Goal: Task Accomplishment & Management: Complete application form

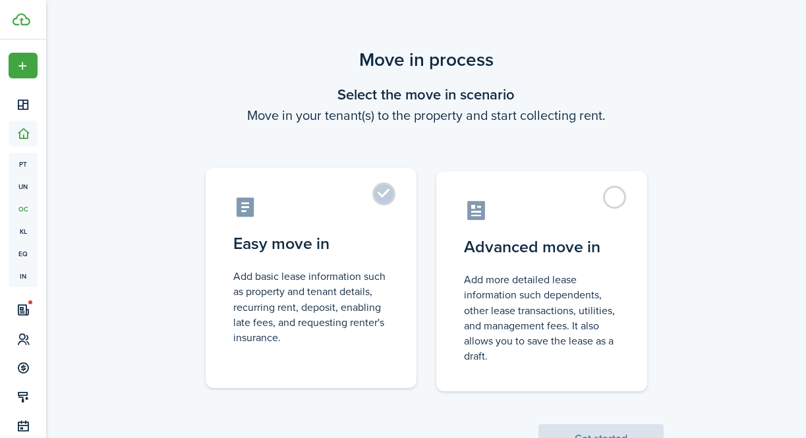
click at [344, 311] on control-radio-card-description "Add basic lease information such as property and tenant details, recurring rent…" at bounding box center [311, 307] width 156 height 76
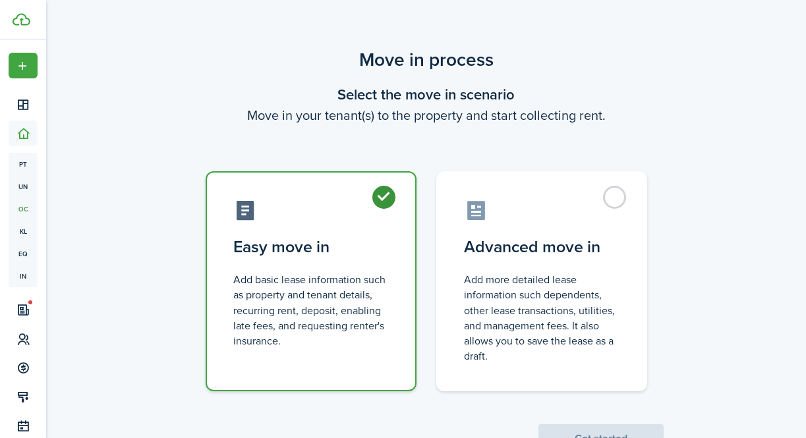
radio input "true"
click at [599, 433] on button "Get started" at bounding box center [601, 439] width 125 height 29
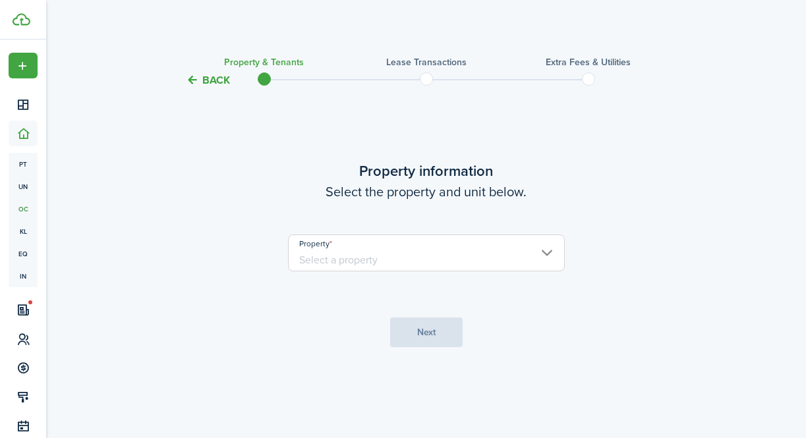
click at [493, 251] on input "Property" at bounding box center [426, 253] width 277 height 37
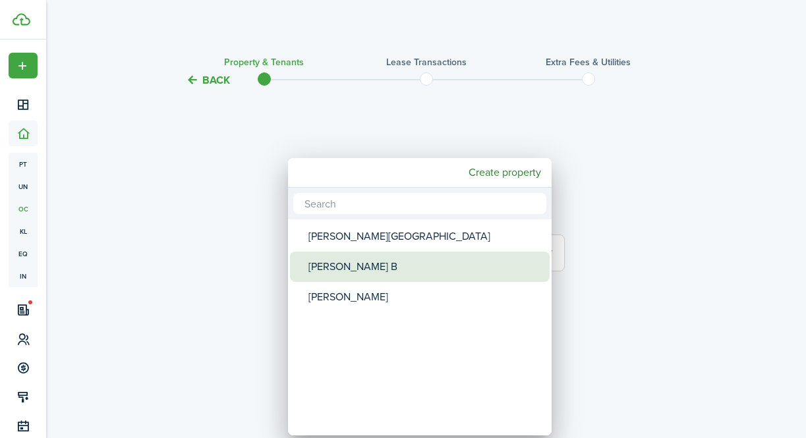
click at [471, 266] on div "[PERSON_NAME] B" at bounding box center [425, 267] width 233 height 30
type input "[PERSON_NAME] B"
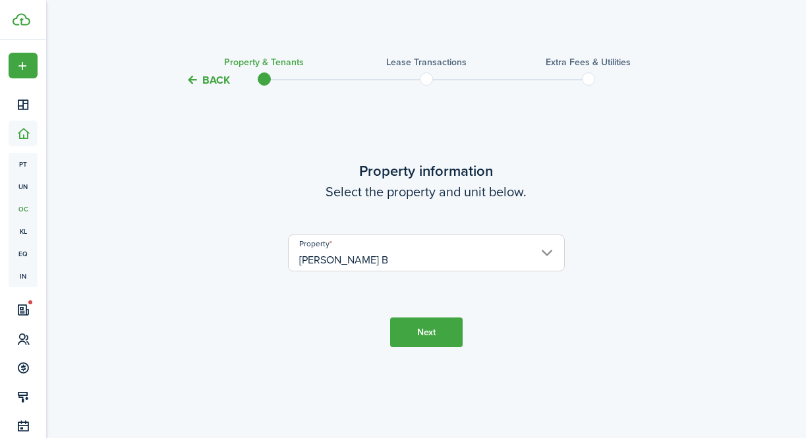
click at [435, 337] on button "Next" at bounding box center [426, 333] width 73 height 30
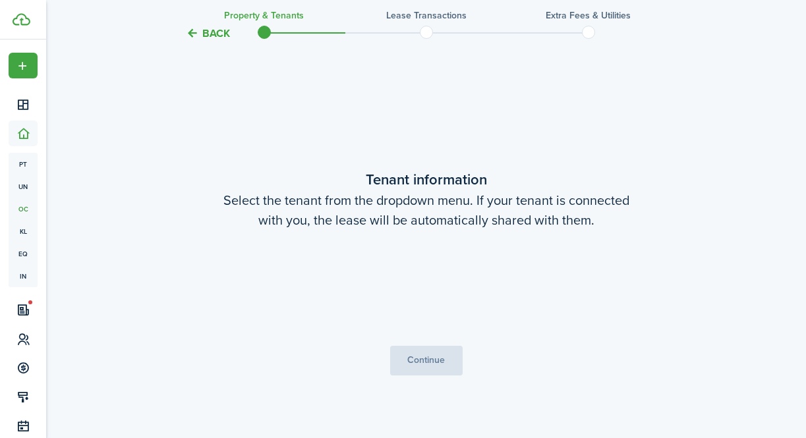
scroll to position [350, 0]
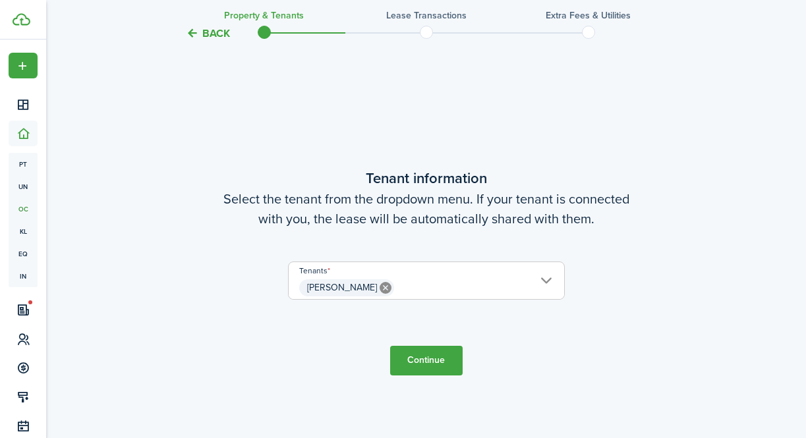
click at [426, 360] on button "Continue" at bounding box center [426, 361] width 73 height 30
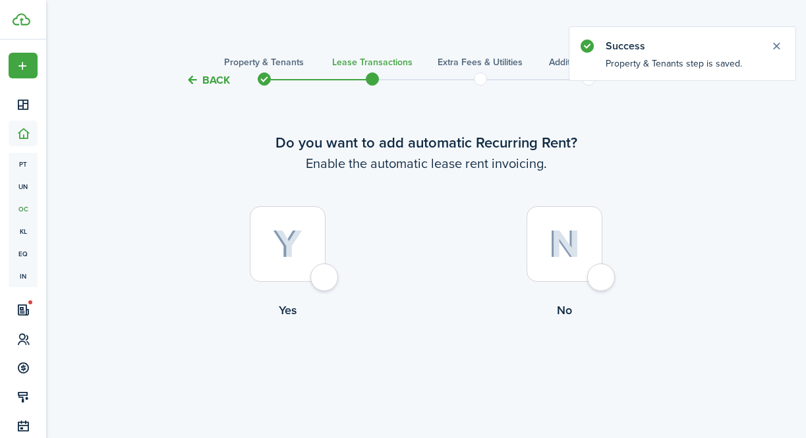
click at [324, 278] on div at bounding box center [288, 244] width 76 height 76
radio input "true"
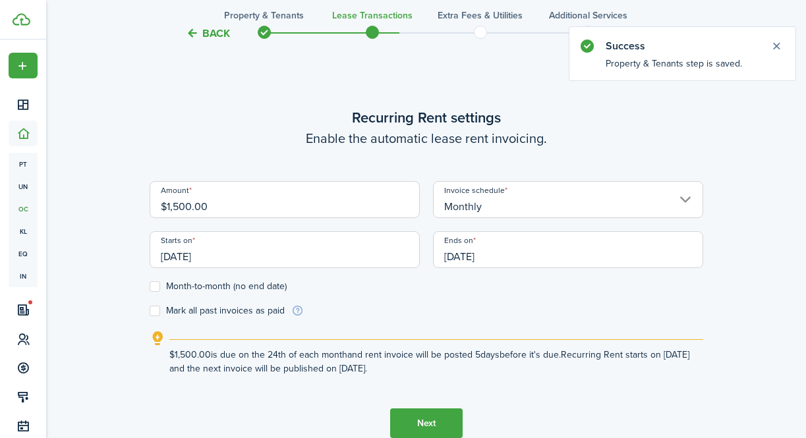
scroll to position [363, 0]
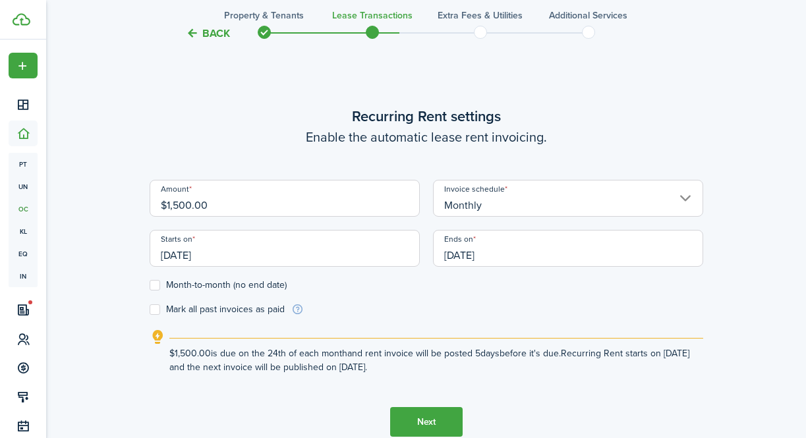
click at [199, 253] on input "09/24/2025" at bounding box center [285, 248] width 270 height 37
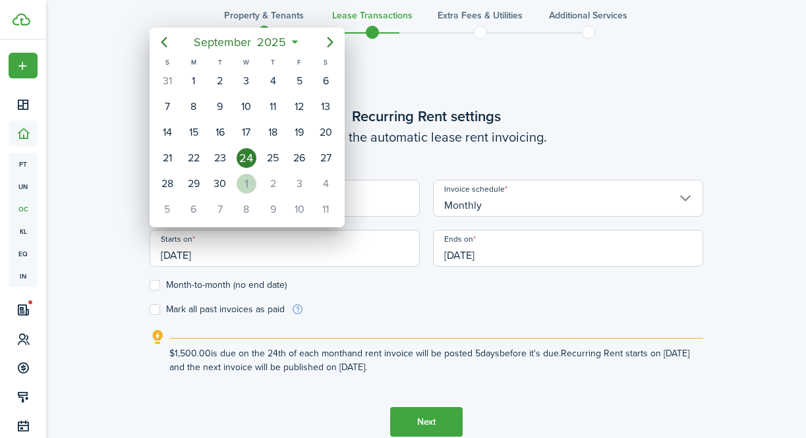
click at [249, 181] on div "1" at bounding box center [247, 184] width 20 height 20
type input "10/01/2025"
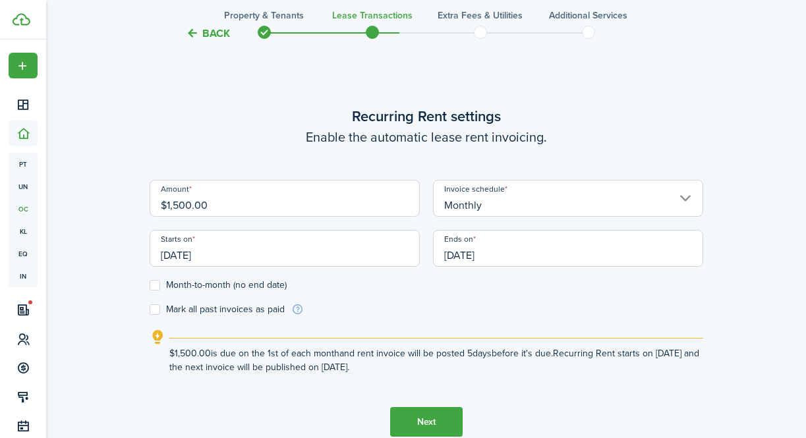
click at [152, 286] on label "Month-to-month (no end date)" at bounding box center [218, 285] width 137 height 11
click at [150, 286] on input "Month-to-month (no end date)" at bounding box center [149, 285] width 1 height 1
checkbox input "true"
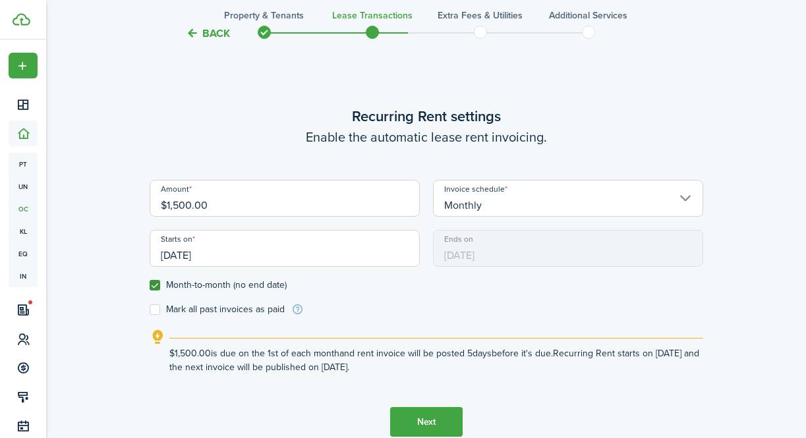
click at [293, 247] on input "10/01/2025" at bounding box center [285, 248] width 270 height 37
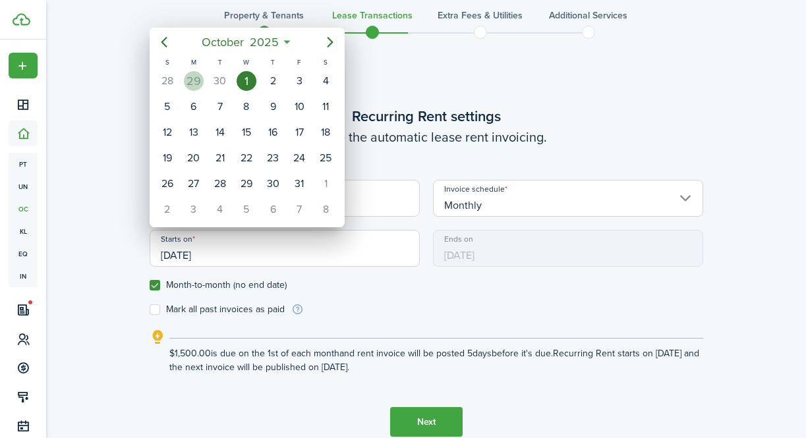
click at [194, 76] on div "29" at bounding box center [194, 81] width 20 height 20
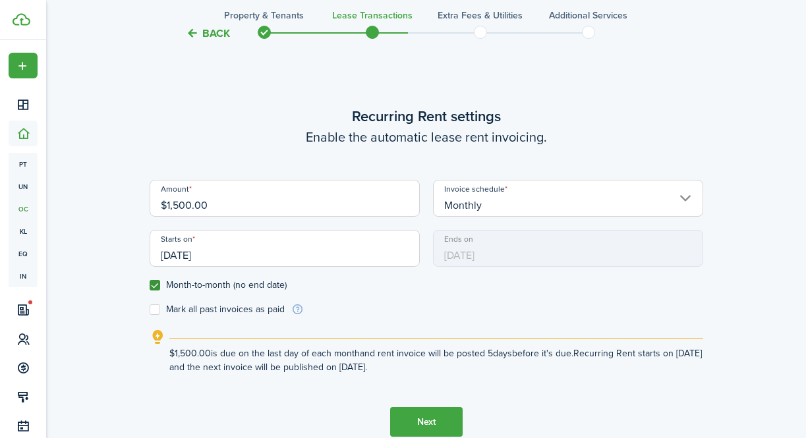
click at [247, 249] on input "09/29/2025" at bounding box center [285, 248] width 270 height 37
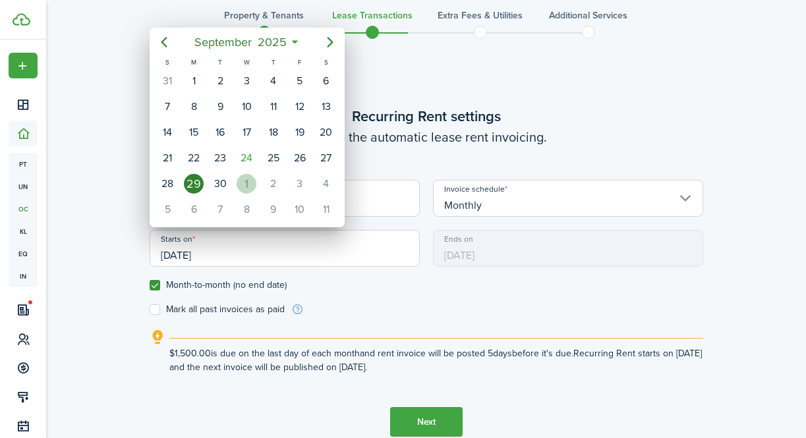
click at [249, 185] on div "1" at bounding box center [247, 184] width 20 height 20
type input "10/01/2025"
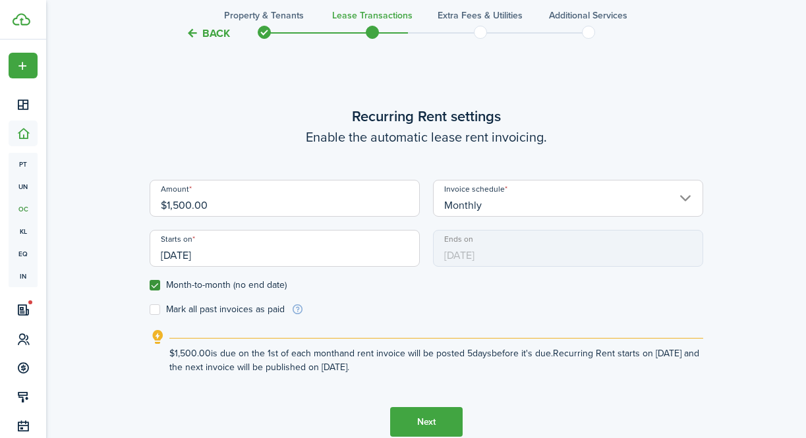
click at [425, 417] on button "Next" at bounding box center [426, 422] width 73 height 30
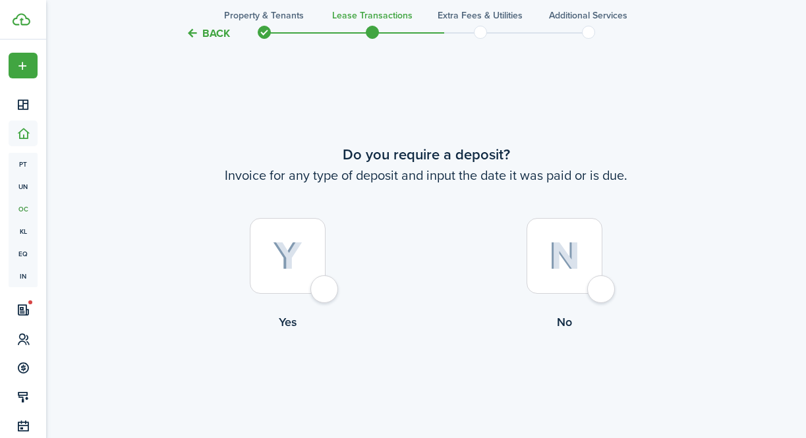
scroll to position [801, 0]
click at [319, 291] on div at bounding box center [288, 256] width 76 height 76
radio input "true"
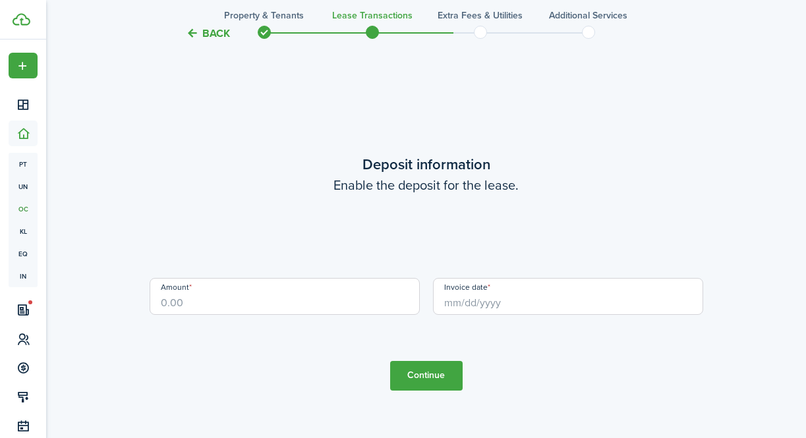
scroll to position [1240, 0]
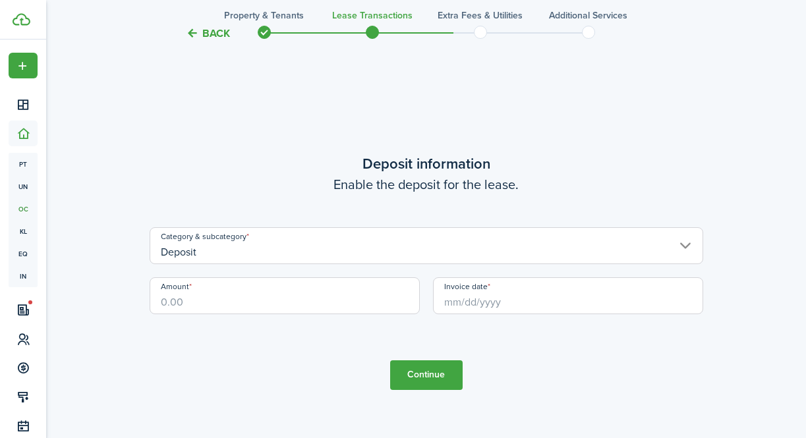
click at [319, 253] on input "Deposit" at bounding box center [427, 245] width 554 height 37
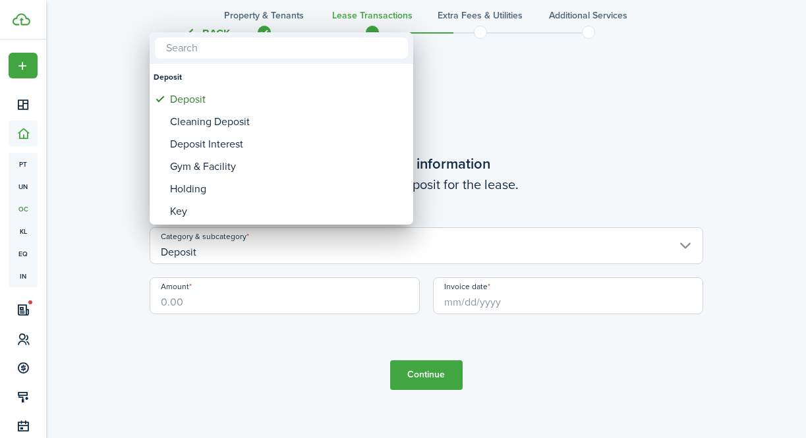
click at [526, 167] on div at bounding box center [403, 219] width 1017 height 649
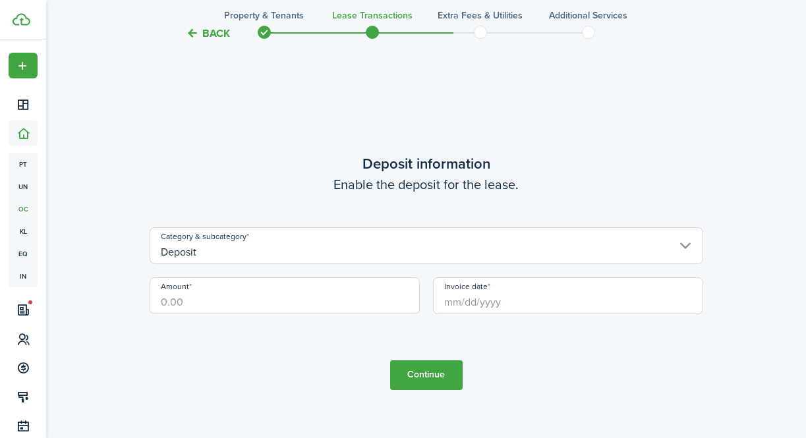
click at [322, 301] on input "Amount" at bounding box center [285, 296] width 270 height 37
click at [501, 299] on input "Invoice date" at bounding box center [568, 296] width 270 height 37
type input "$1,000.00"
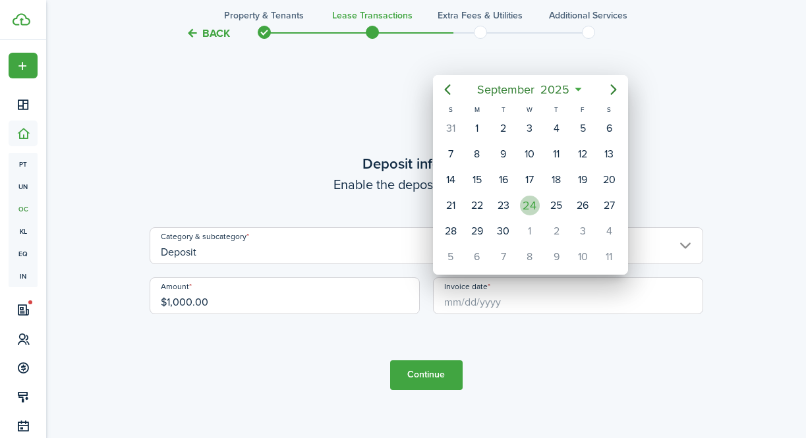
click at [533, 210] on div "24" at bounding box center [530, 206] width 20 height 20
type input "09/24/2025"
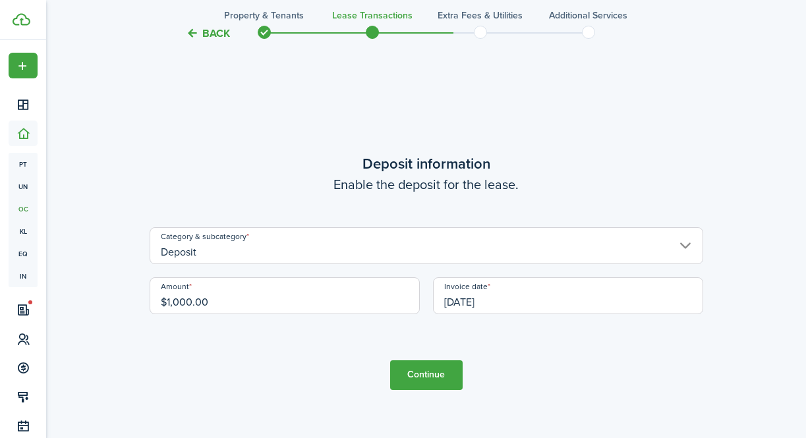
click at [438, 376] on button "Continue" at bounding box center [426, 376] width 73 height 30
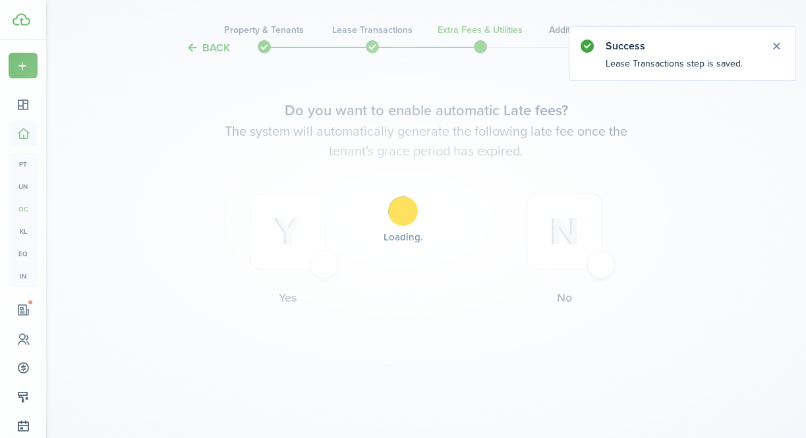
scroll to position [0, 0]
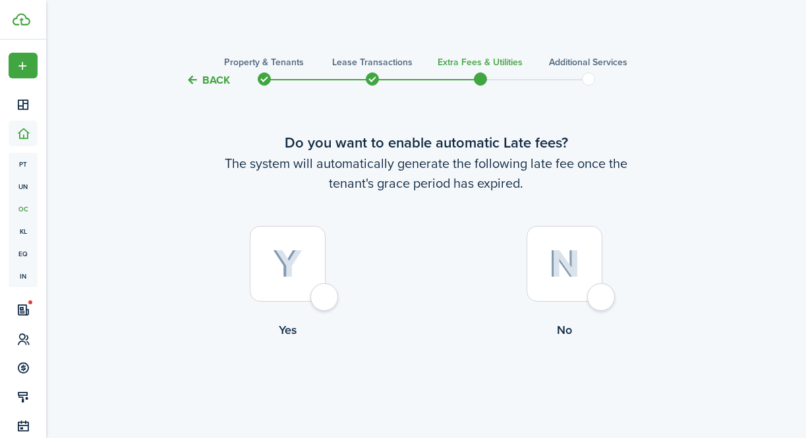
click at [326, 302] on div at bounding box center [288, 264] width 76 height 76
radio input "true"
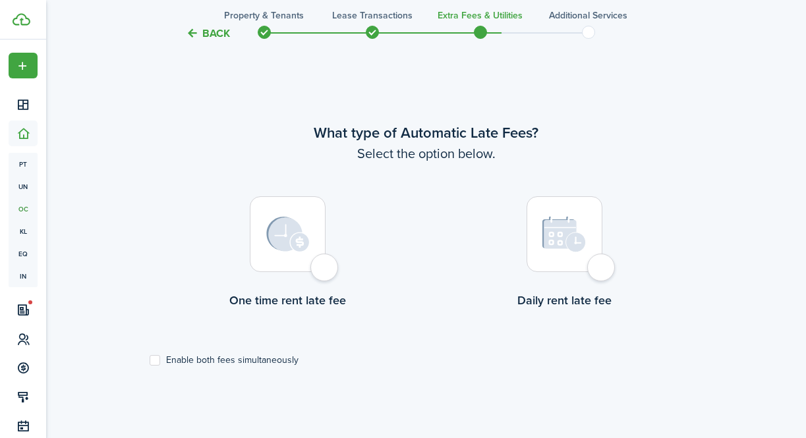
scroll to position [382, 0]
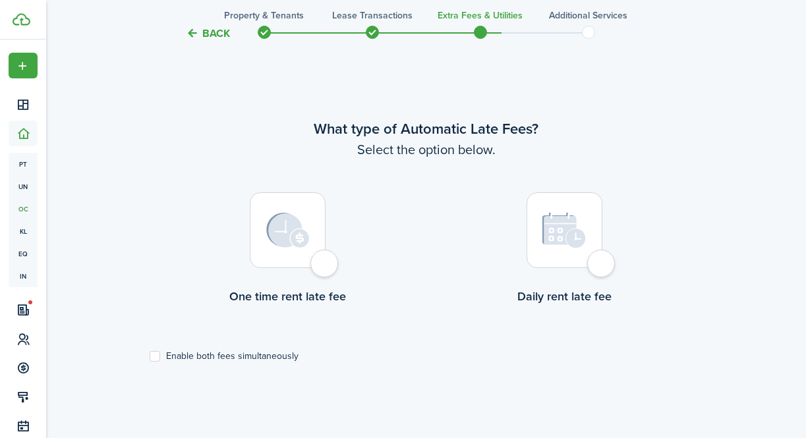
click at [324, 268] on div at bounding box center [288, 231] width 76 height 76
radio input "true"
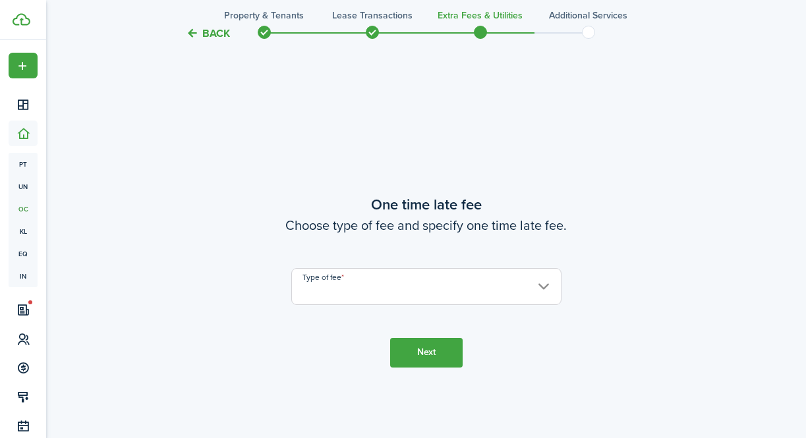
scroll to position [821, 0]
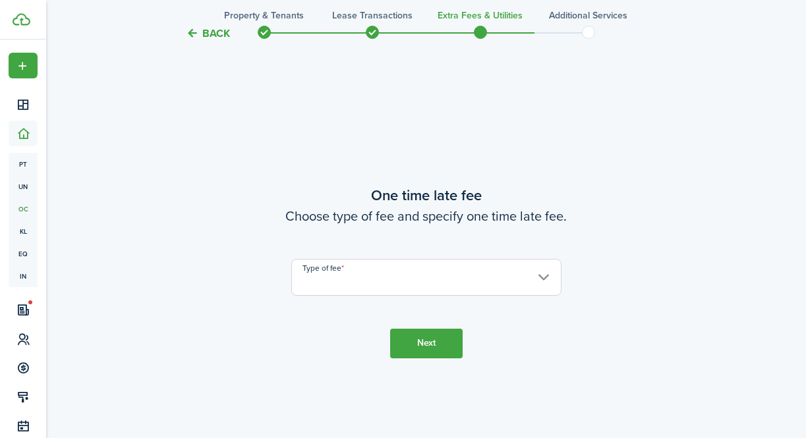
click at [353, 281] on input "Type of fee" at bounding box center [426, 277] width 270 height 37
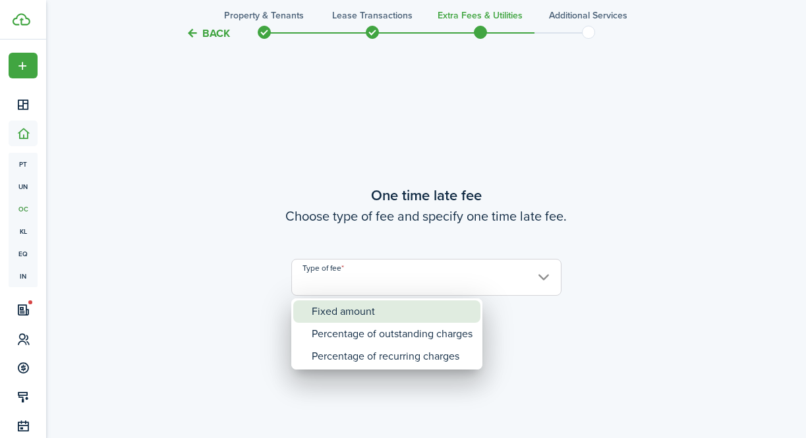
click at [374, 310] on div "Fixed amount" at bounding box center [392, 312] width 161 height 22
type input "Fixed amount"
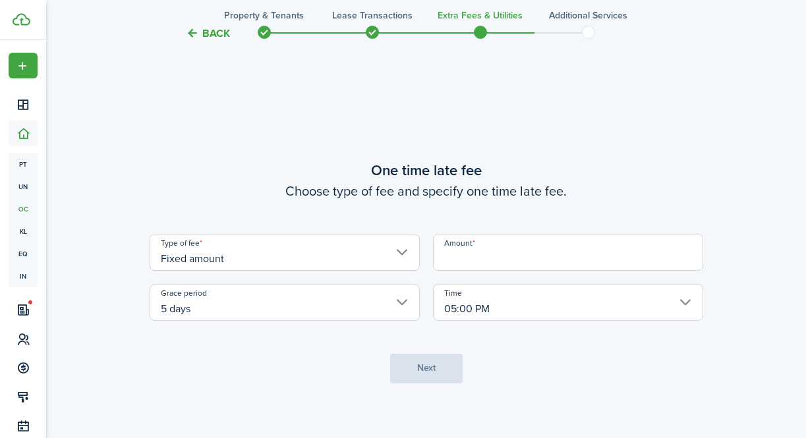
click at [468, 261] on input "Amount" at bounding box center [568, 252] width 270 height 37
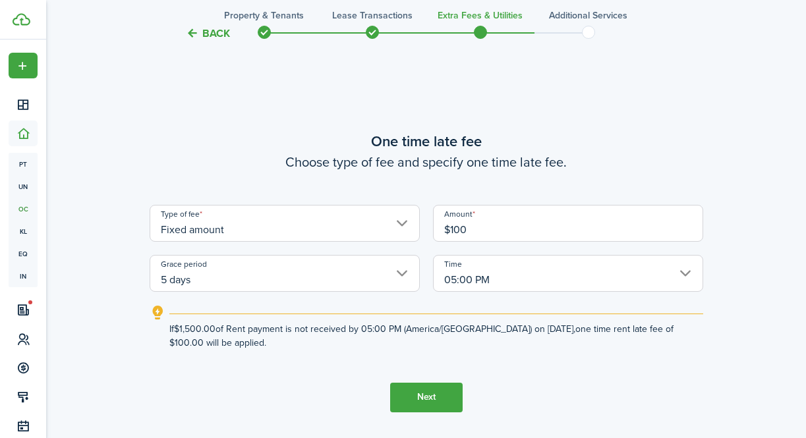
type input "$100.00"
click at [435, 400] on button "Next" at bounding box center [426, 398] width 73 height 30
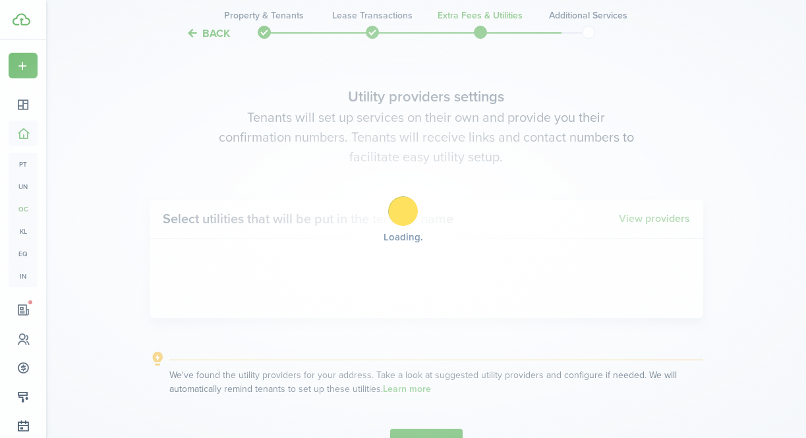
scroll to position [1259, 0]
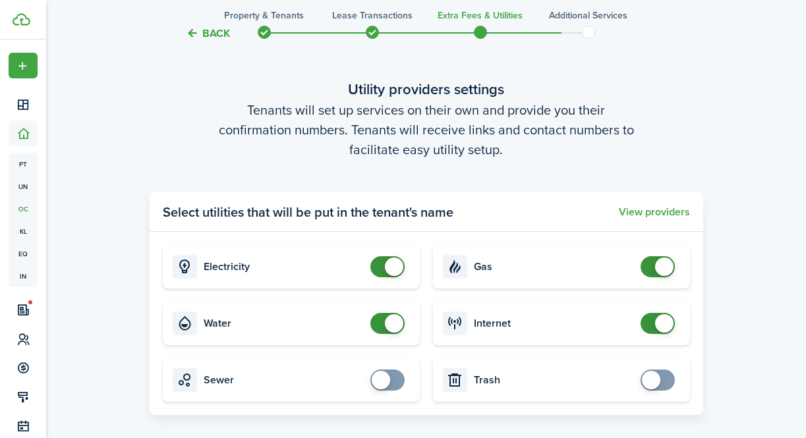
checkbox input "false"
click at [382, 269] on span at bounding box center [387, 266] width 13 height 21
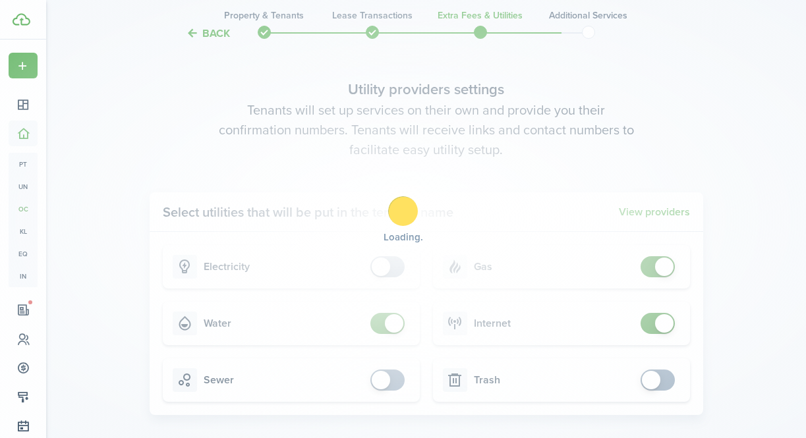
click at [379, 324] on div "Loading" at bounding box center [403, 219] width 806 height 438
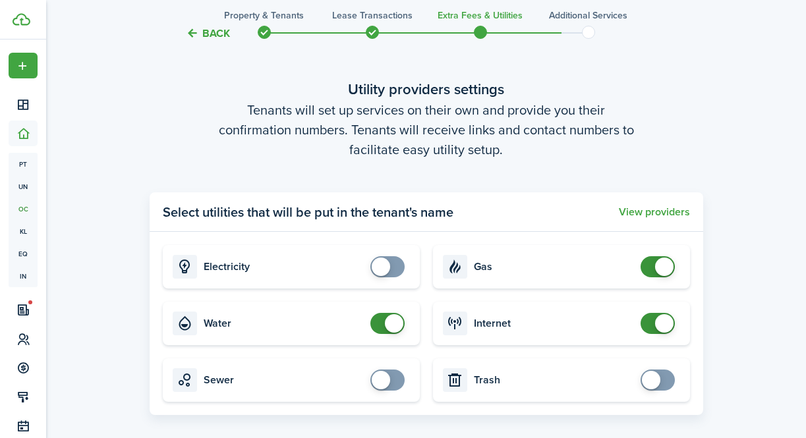
checkbox input "false"
click at [381, 326] on span at bounding box center [387, 323] width 13 height 21
checkbox input "false"
click at [652, 330] on span at bounding box center [657, 323] width 13 height 21
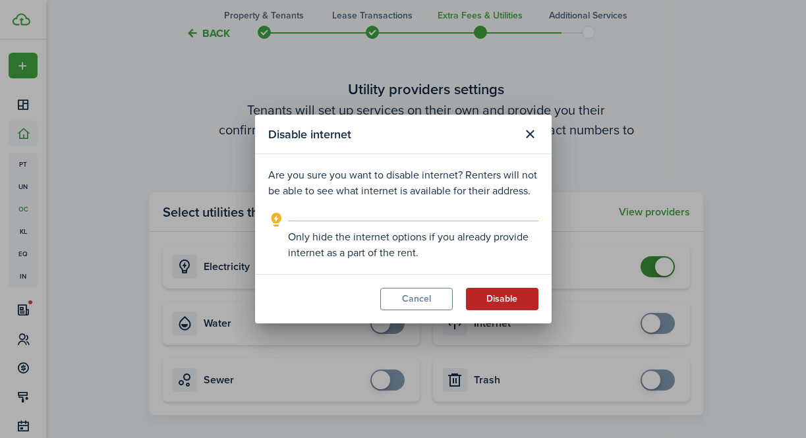
click at [505, 303] on button "Disable" at bounding box center [502, 299] width 73 height 22
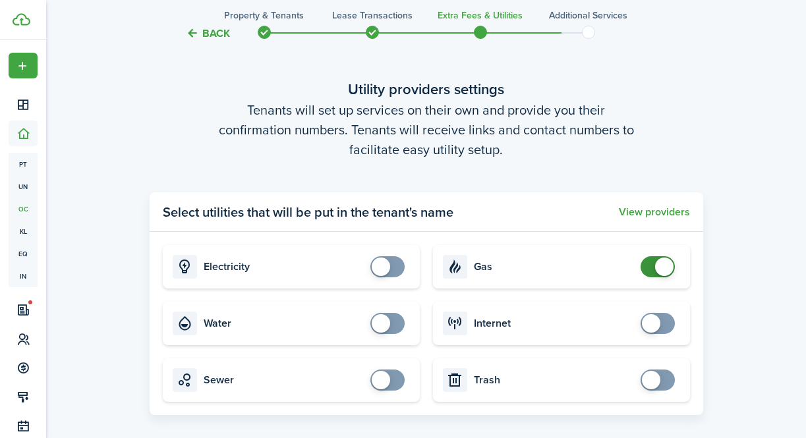
checkbox input "false"
click at [654, 272] on span at bounding box center [657, 266] width 13 height 21
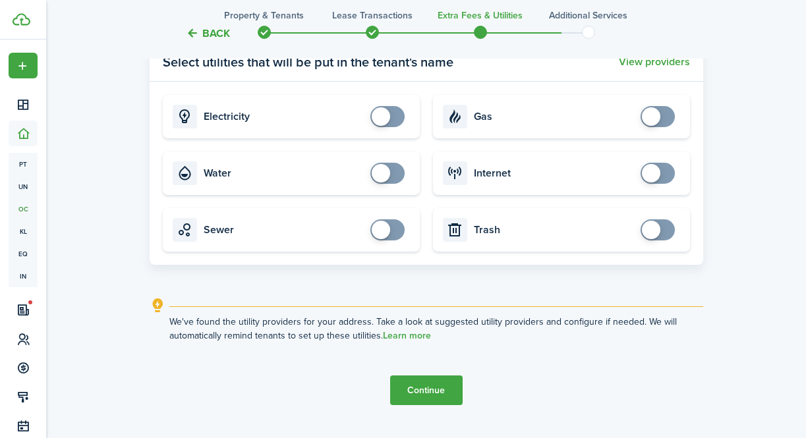
scroll to position [1439, 0]
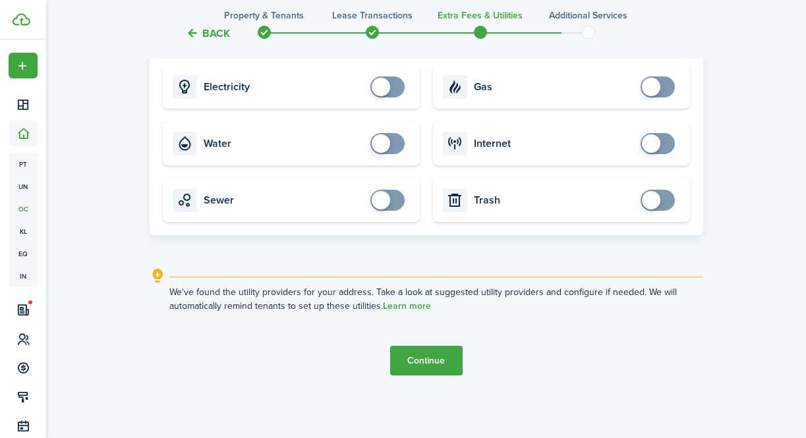
click at [428, 367] on button "Continue" at bounding box center [426, 361] width 73 height 30
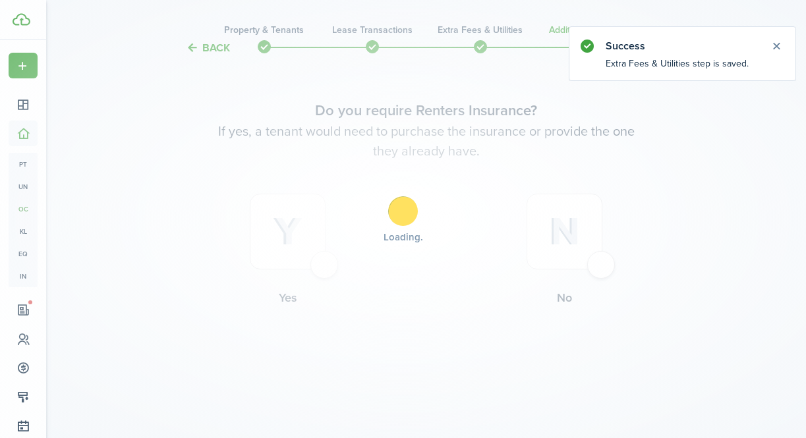
scroll to position [0, 0]
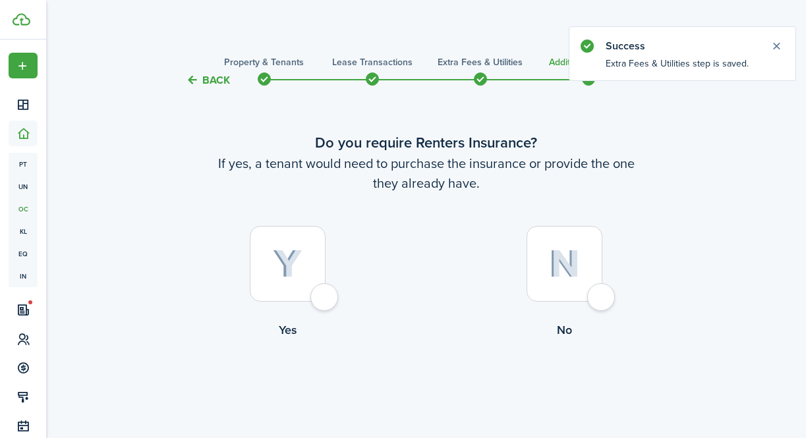
click at [596, 297] on div at bounding box center [565, 264] width 76 height 76
radio input "true"
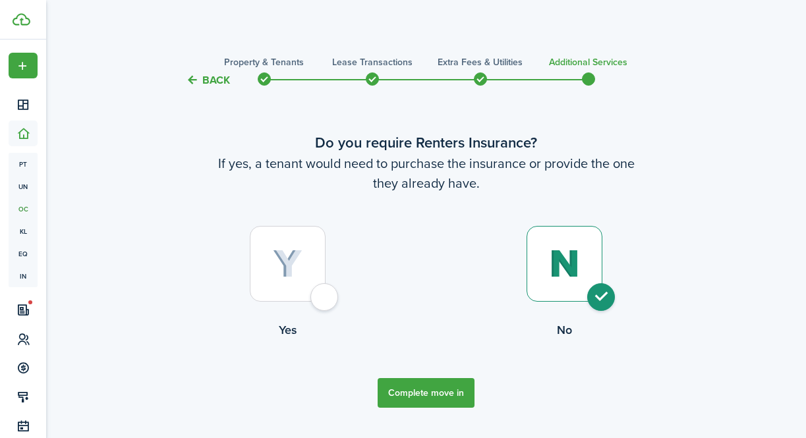
click at [442, 388] on button "Complete move in" at bounding box center [426, 393] width 97 height 30
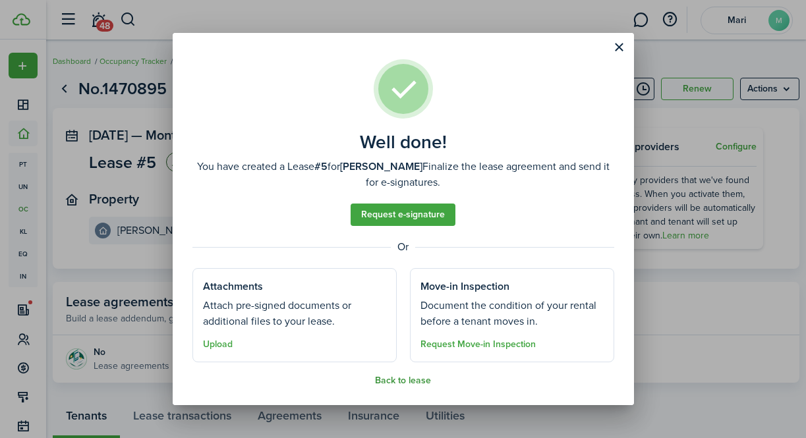
click at [405, 385] on button "Back to lease" at bounding box center [403, 381] width 56 height 11
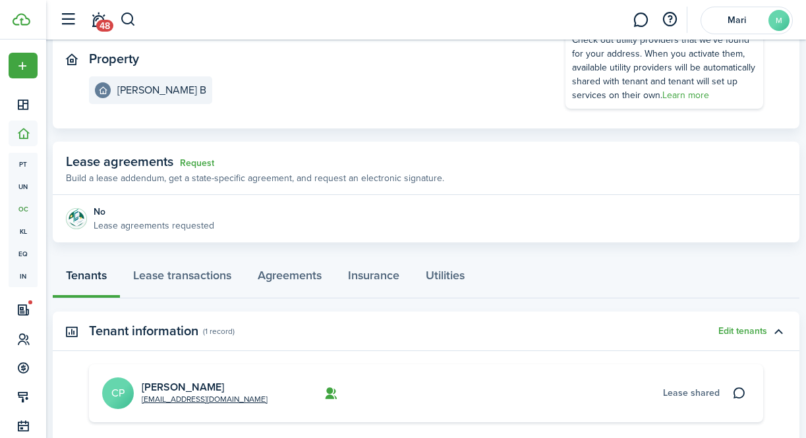
scroll to position [142, 0]
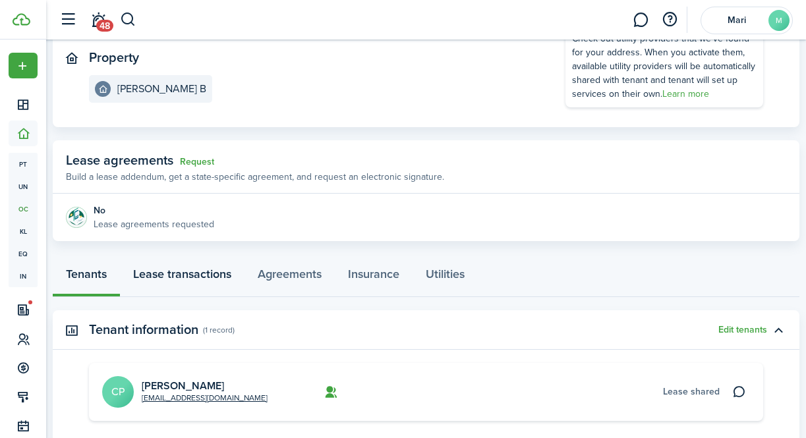
click at [196, 279] on link "Lease transactions" at bounding box center [182, 278] width 125 height 40
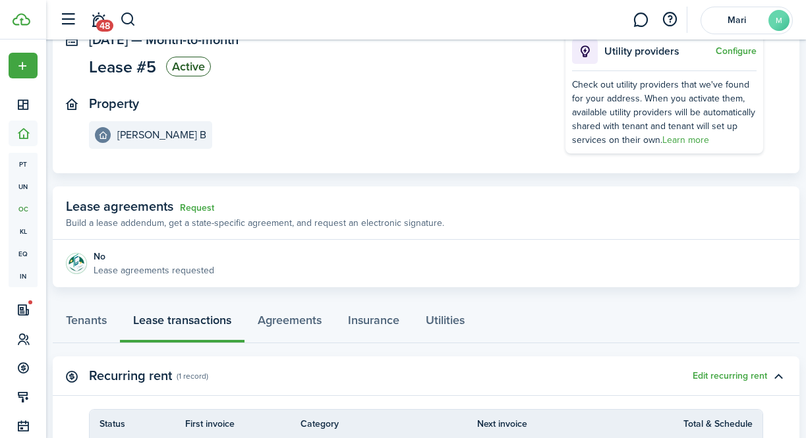
scroll to position [121, 0]
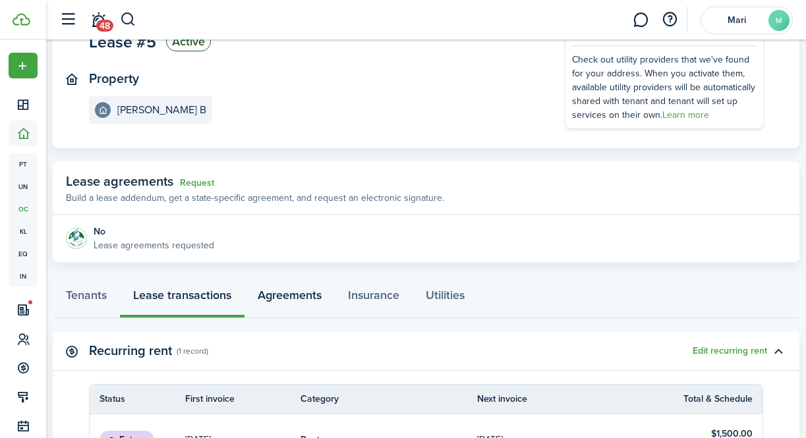
click at [298, 300] on link "Agreements" at bounding box center [290, 299] width 90 height 40
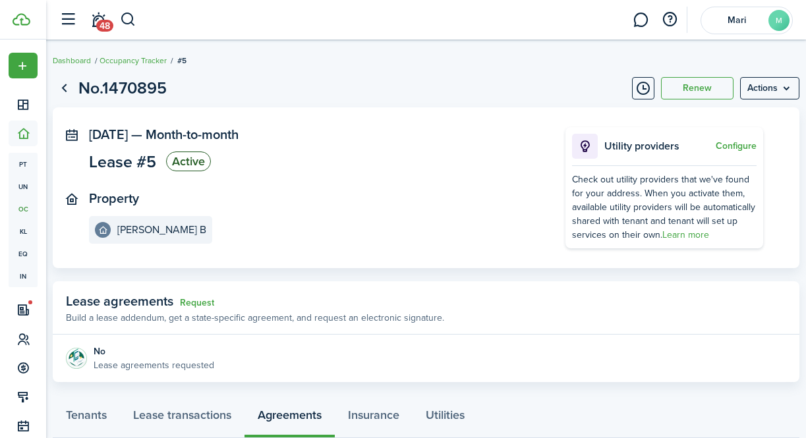
scroll to position [89, 0]
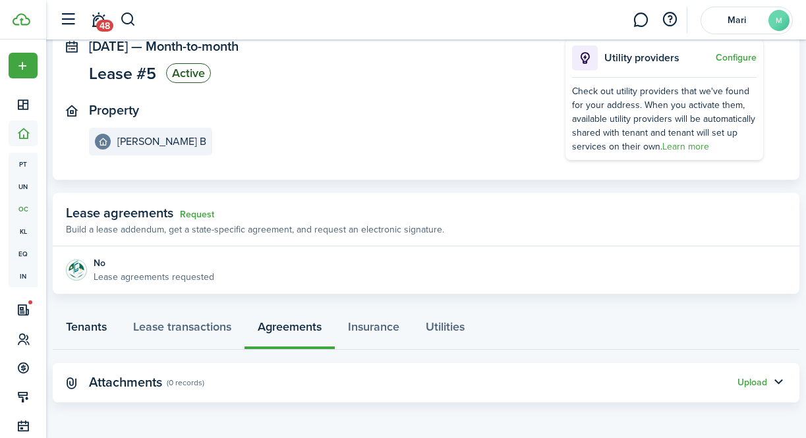
click at [86, 327] on link "Tenants" at bounding box center [86, 331] width 67 height 40
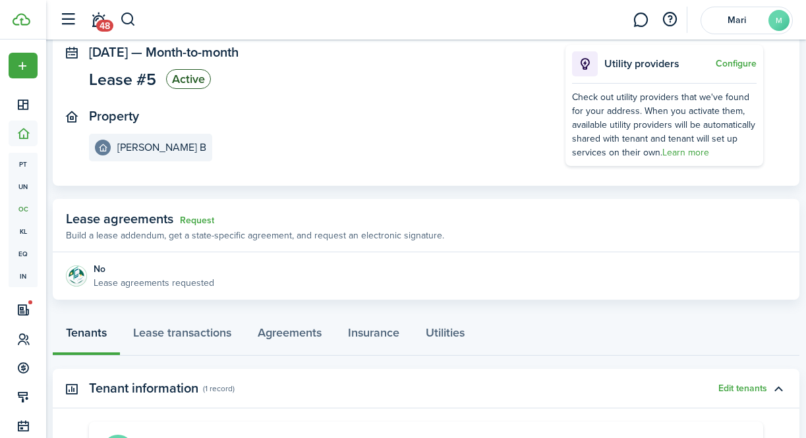
scroll to position [88, 0]
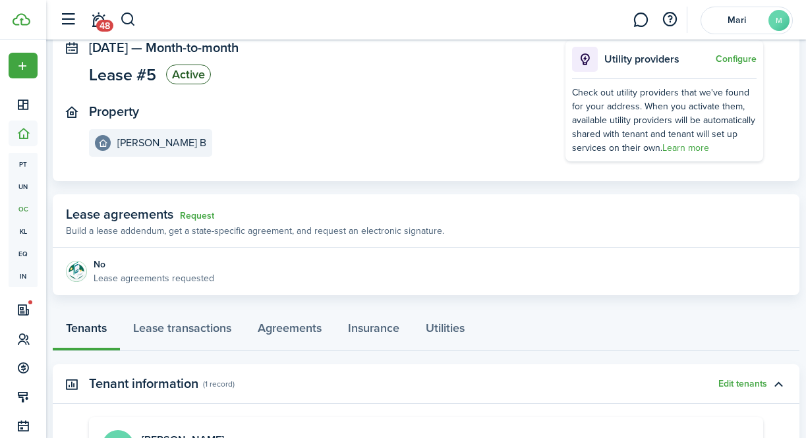
click at [183, 279] on p "Lease agreements requested" at bounding box center [154, 279] width 121 height 14
click at [197, 214] on link "Request" at bounding box center [197, 216] width 34 height 11
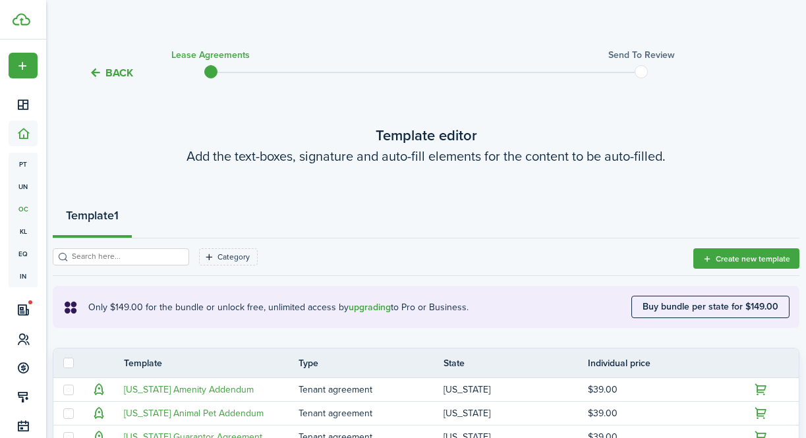
scroll to position [1, 0]
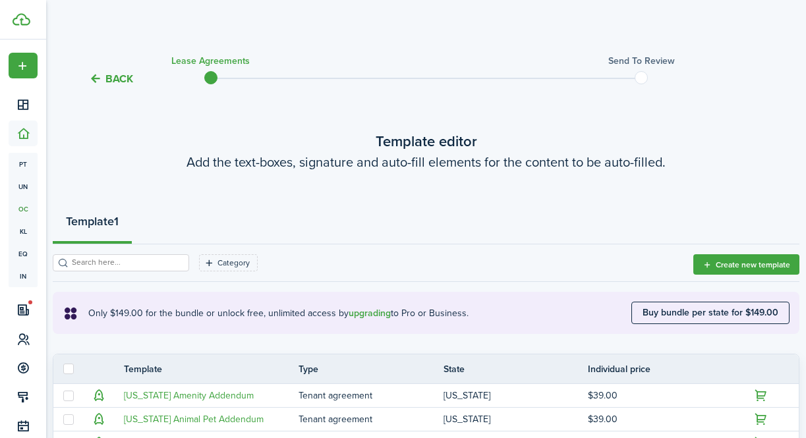
click at [117, 82] on button "Back" at bounding box center [111, 79] width 44 height 14
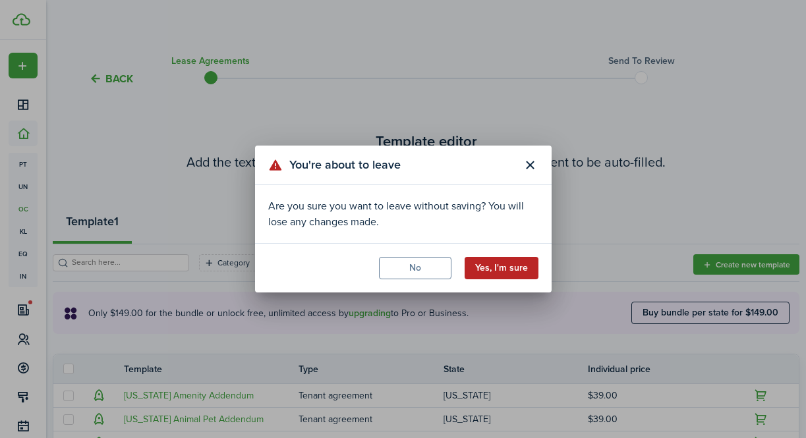
click at [504, 272] on button "Yes, I'm sure" at bounding box center [502, 268] width 74 height 22
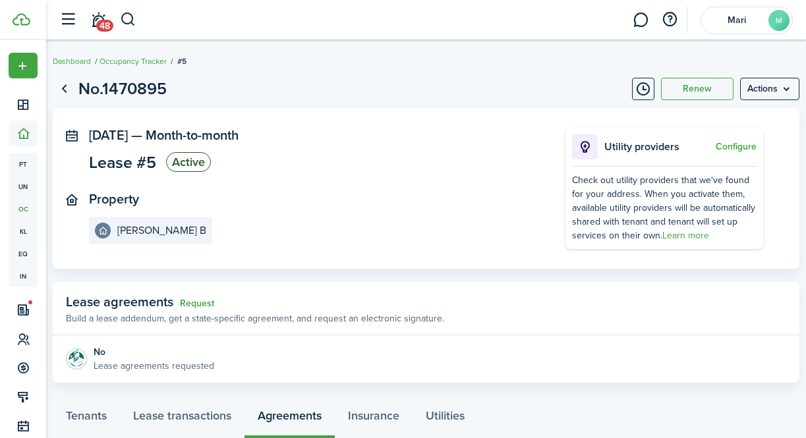
click at [191, 164] on status "Active" at bounding box center [188, 162] width 45 height 20
click at [775, 82] on menu-btn "Actions" at bounding box center [769, 89] width 59 height 22
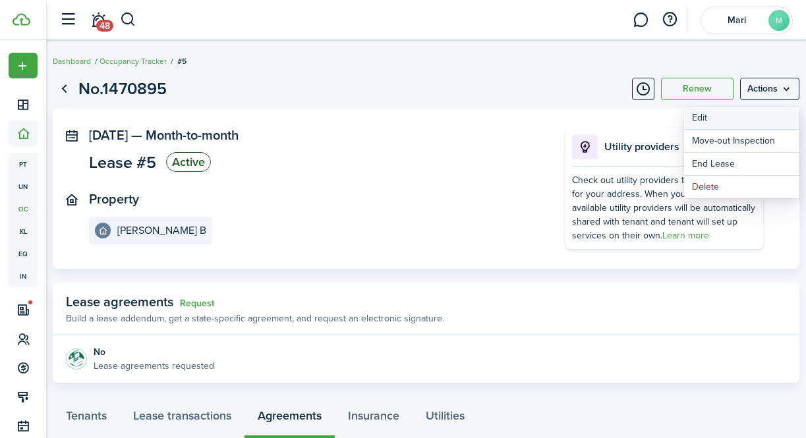
click at [738, 118] on button "Edit" at bounding box center [741, 118] width 115 height 22
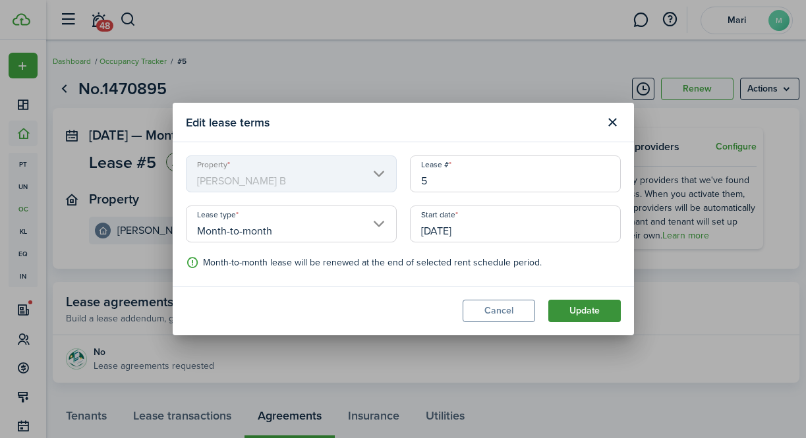
click at [595, 315] on button "Update" at bounding box center [585, 311] width 73 height 22
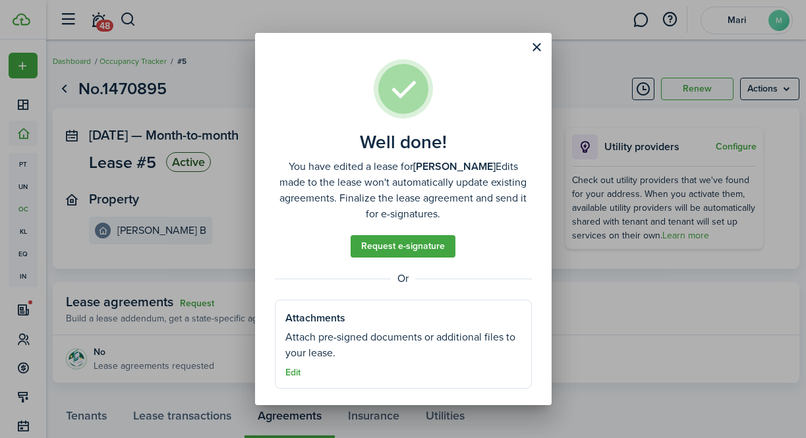
scroll to position [3, 0]
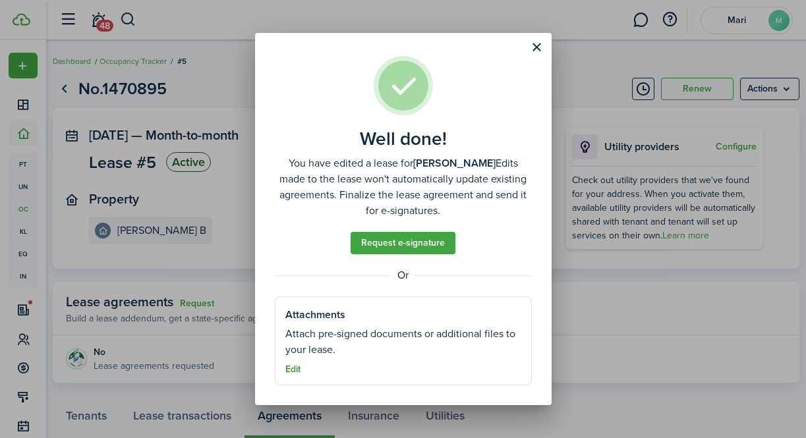
click at [295, 374] on button "Edit" at bounding box center [292, 370] width 15 height 11
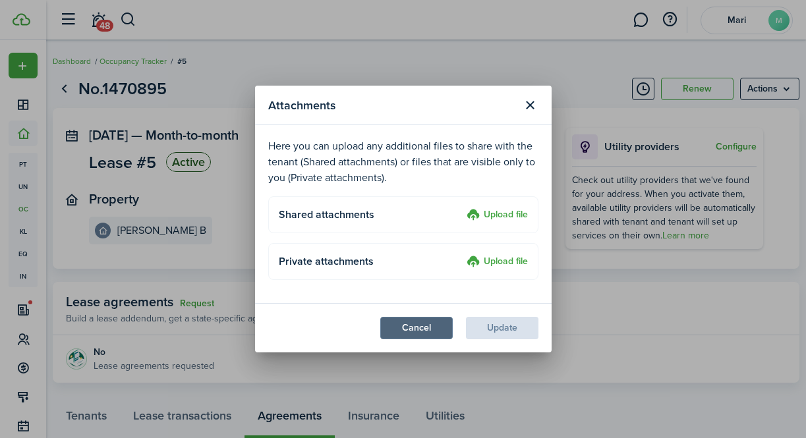
click at [413, 329] on button "Cancel" at bounding box center [416, 328] width 73 height 22
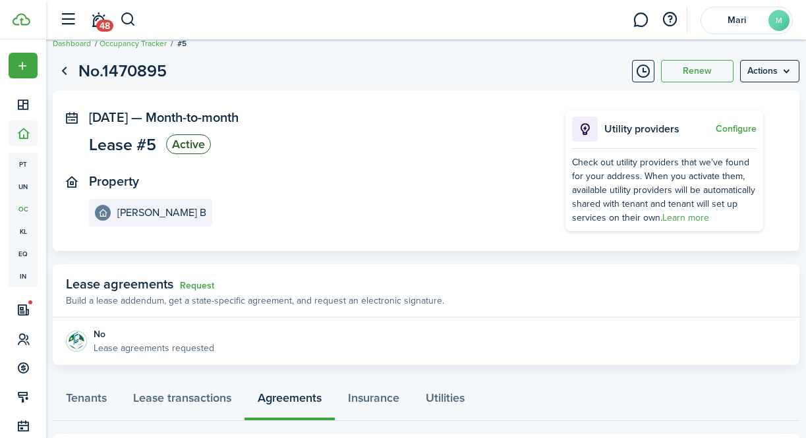
scroll to position [89, 0]
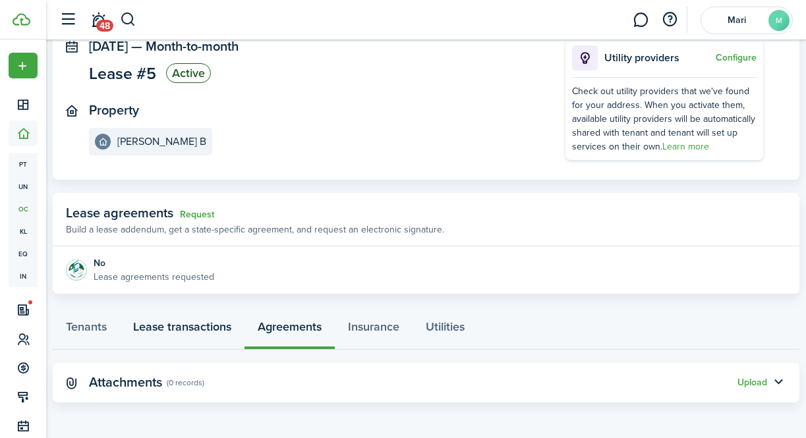
click at [148, 325] on link "Lease transactions" at bounding box center [182, 331] width 125 height 40
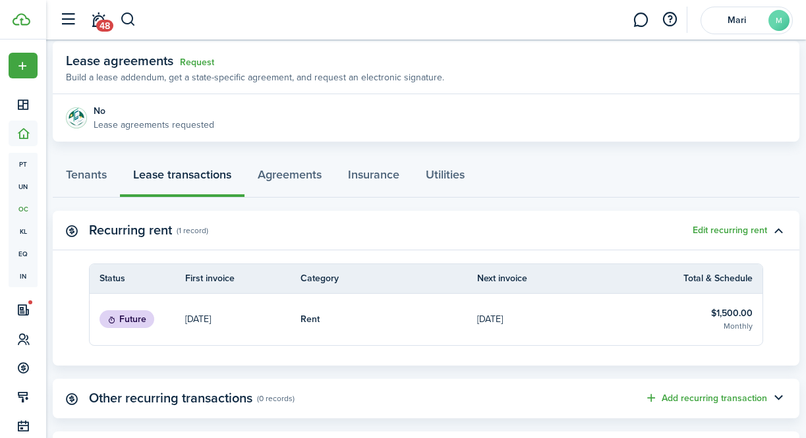
scroll to position [239, 0]
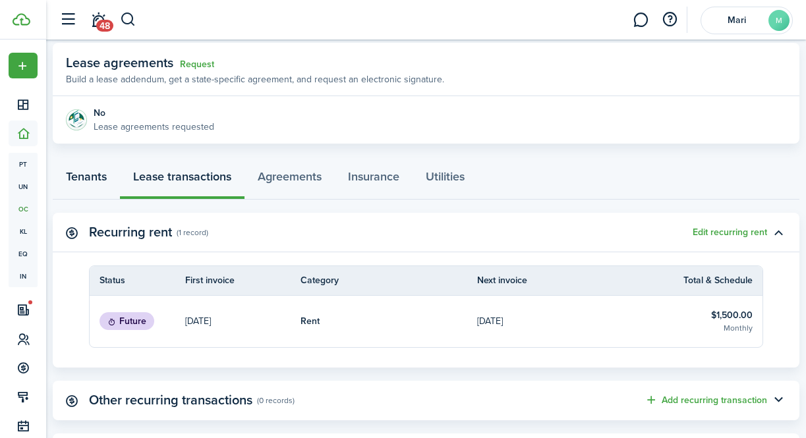
click at [92, 176] on link "Tenants" at bounding box center [86, 180] width 67 height 40
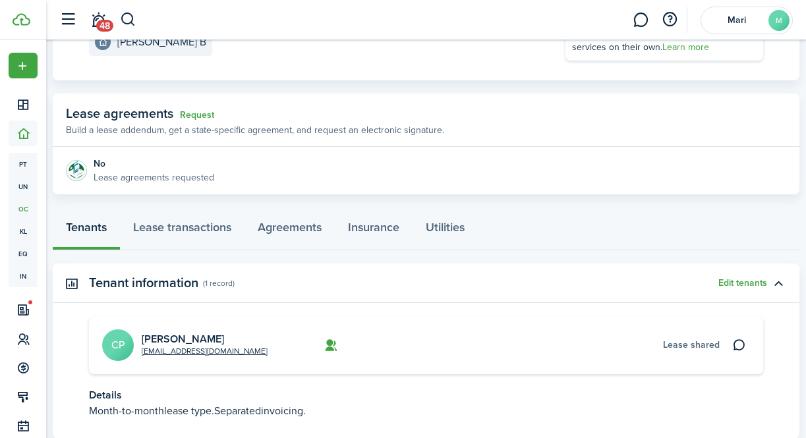
scroll to position [278, 0]
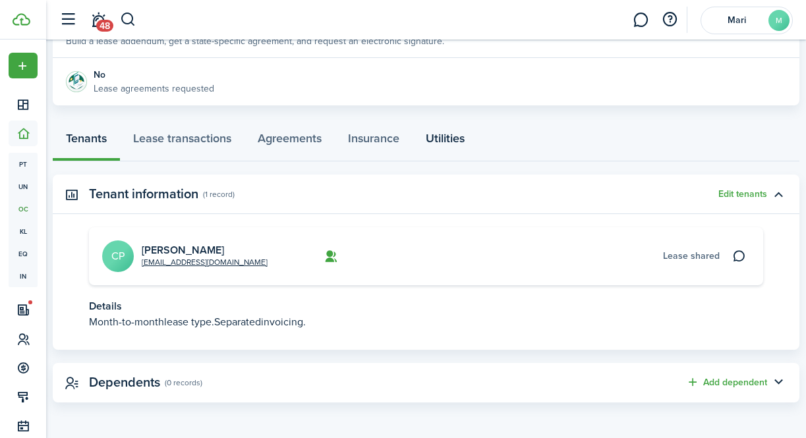
click at [468, 142] on link "Utilities" at bounding box center [445, 142] width 65 height 40
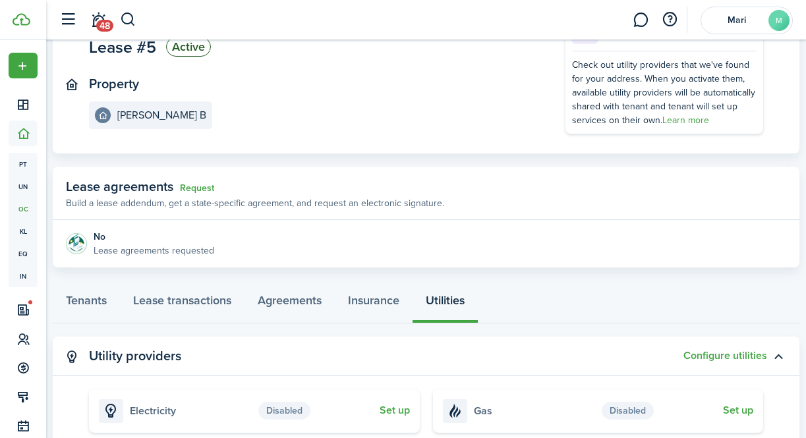
scroll to position [113, 0]
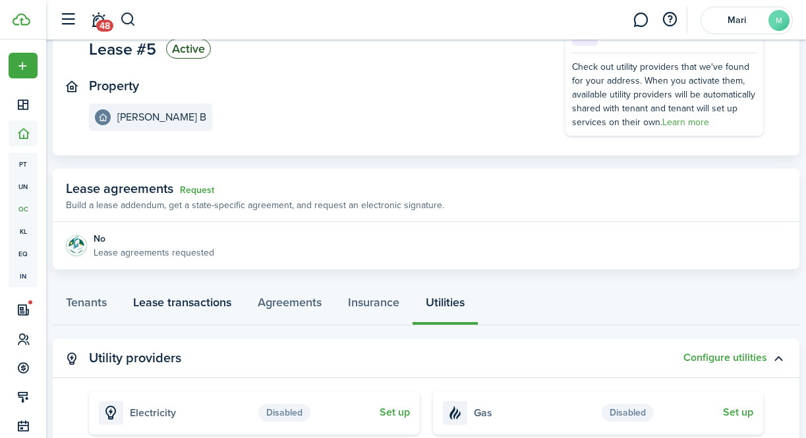
click at [205, 303] on link "Lease transactions" at bounding box center [182, 306] width 125 height 40
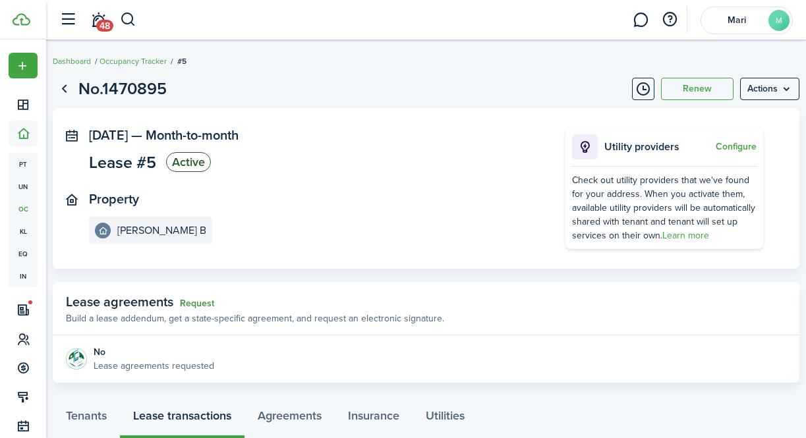
click at [200, 301] on link "Request" at bounding box center [197, 304] width 34 height 11
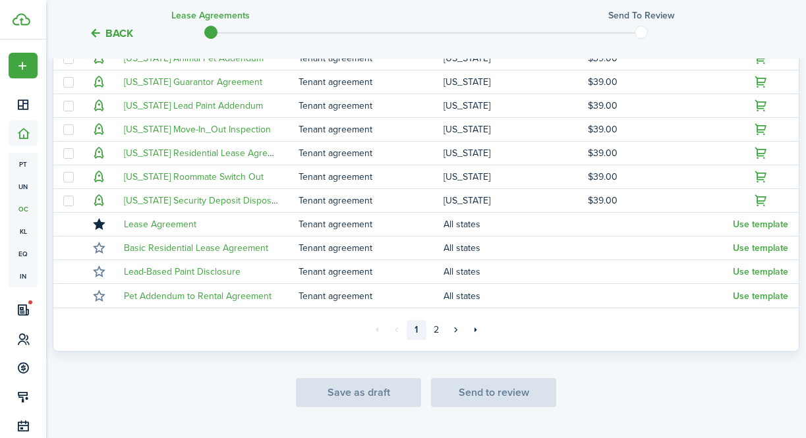
scroll to position [394, 0]
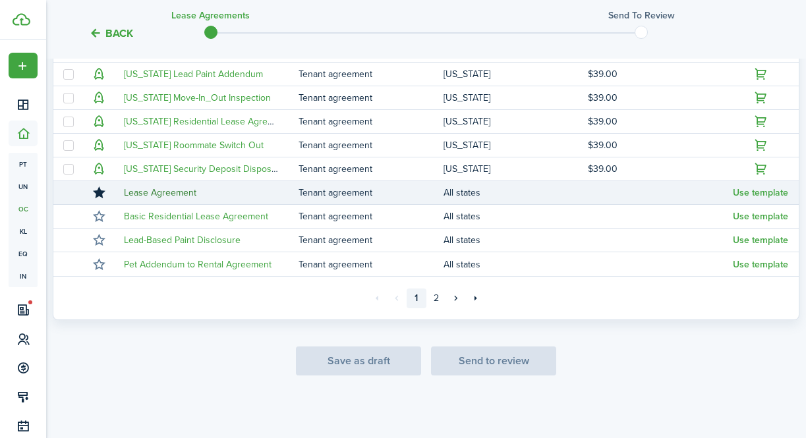
click at [178, 192] on link "Lease Agreement" at bounding box center [160, 193] width 73 height 14
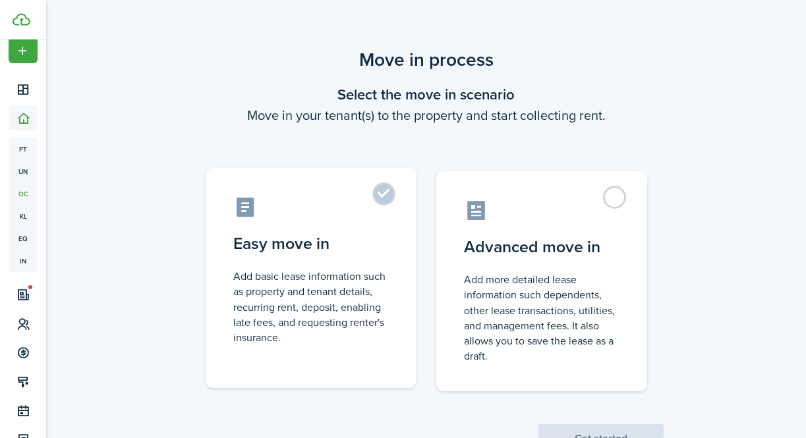
scroll to position [51, 0]
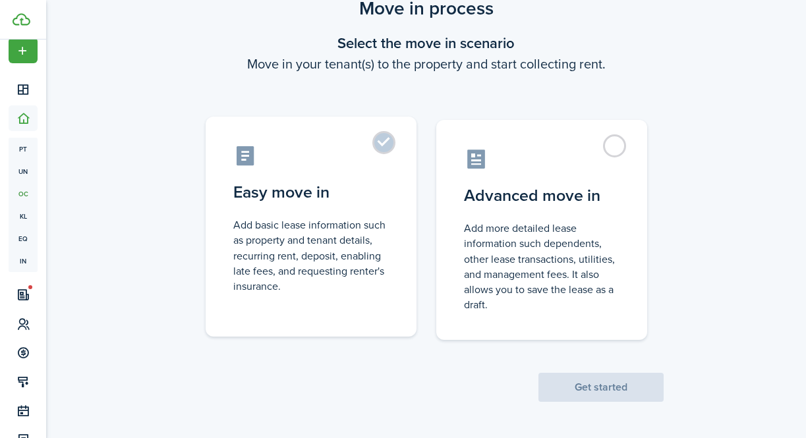
click at [376, 154] on label "Easy move in Add basic lease information such as property and tenant details, r…" at bounding box center [311, 227] width 211 height 220
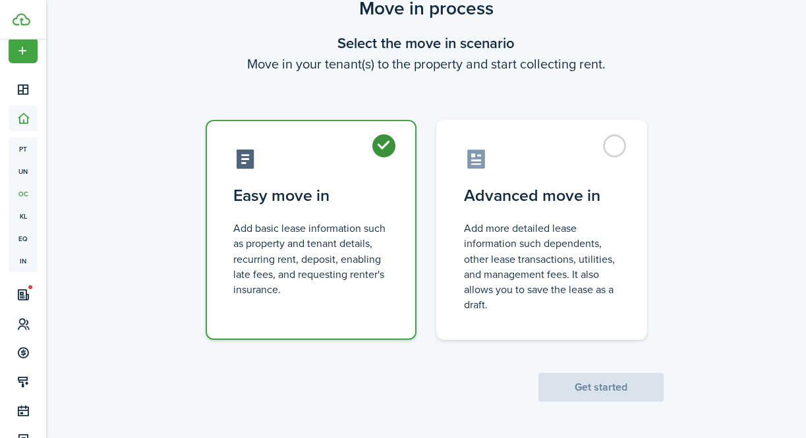
radio input "true"
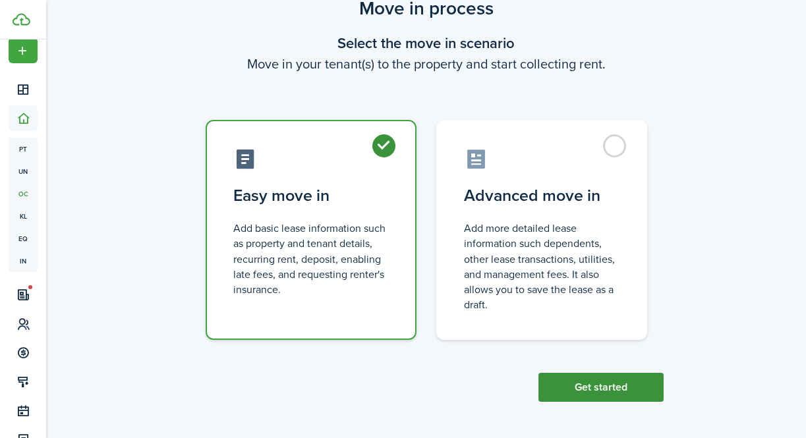
click at [609, 399] on button "Get started" at bounding box center [601, 387] width 125 height 29
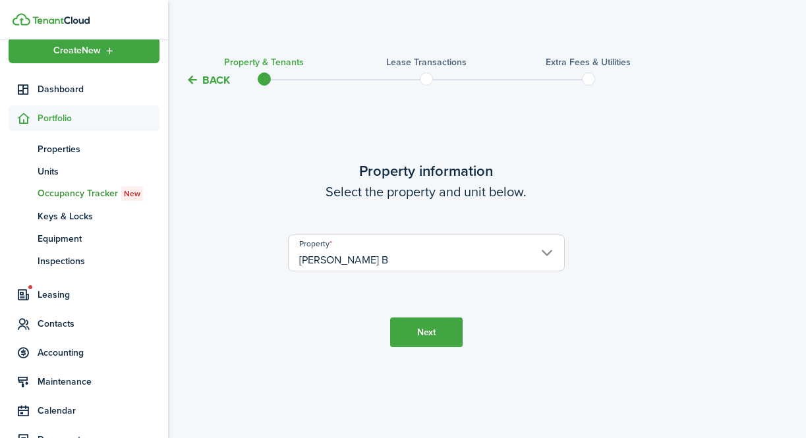
click at [31, 119] on sidebar-link-icon at bounding box center [23, 118] width 29 height 14
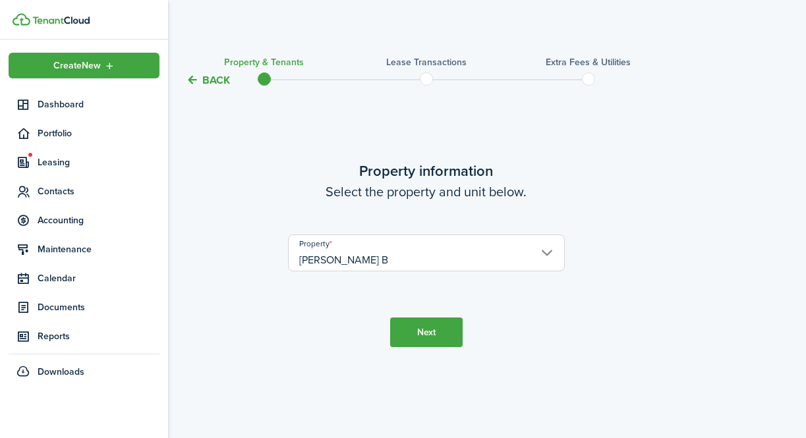
click at [31, 22] on link at bounding box center [91, 19] width 156 height 13
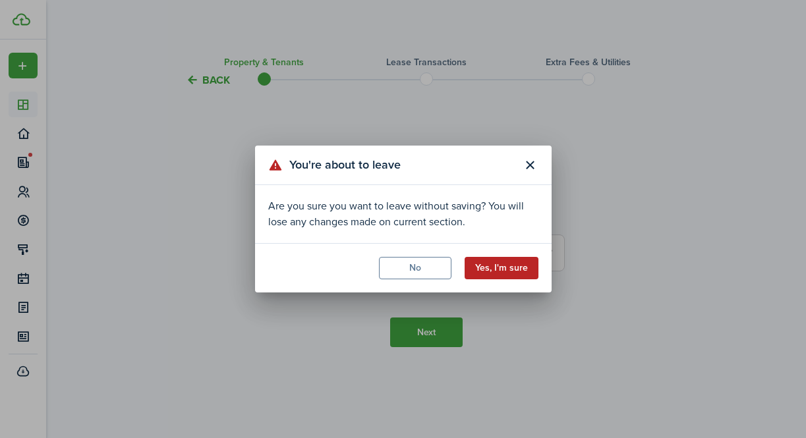
click at [523, 268] on button "Yes, I'm sure" at bounding box center [502, 268] width 74 height 22
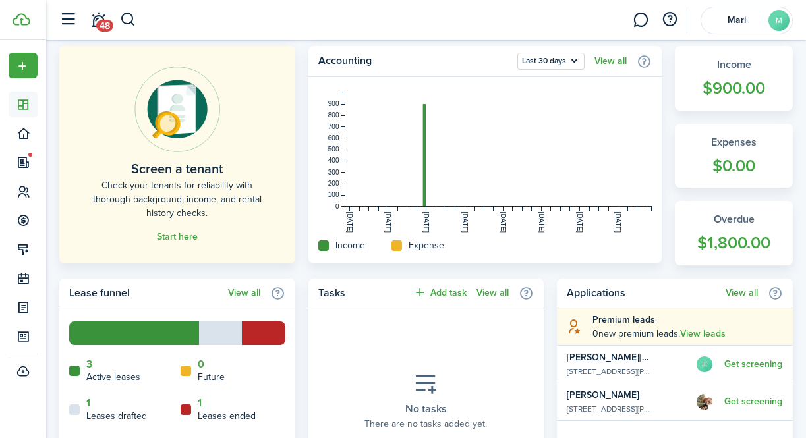
scroll to position [333, 0]
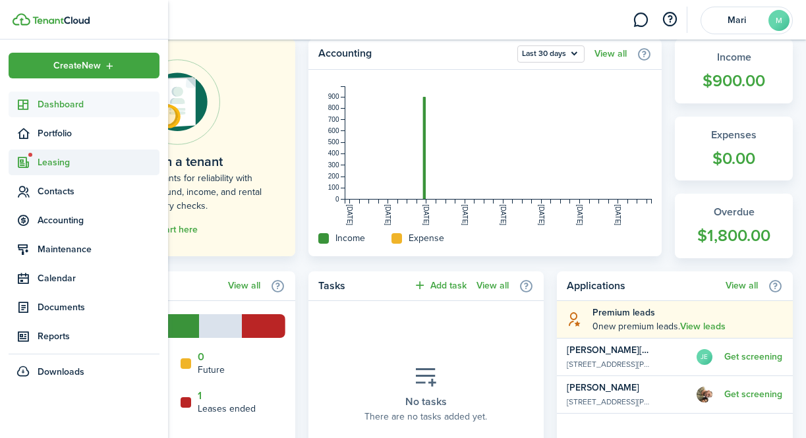
click at [41, 162] on span "Leasing" at bounding box center [99, 163] width 122 height 14
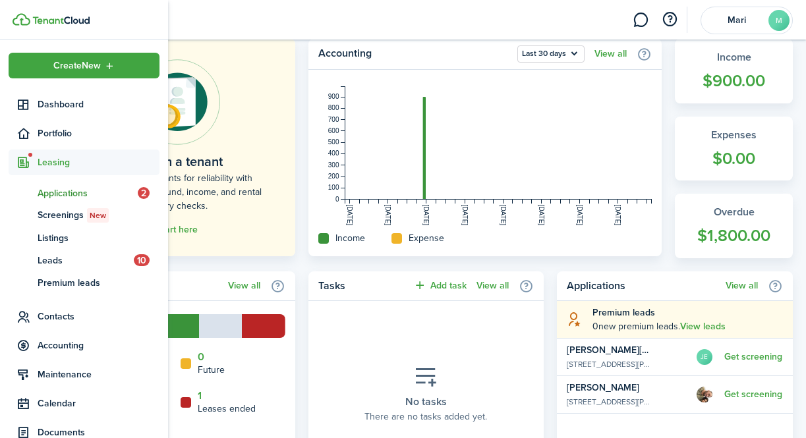
click at [70, 196] on span "Applications" at bounding box center [88, 194] width 100 height 14
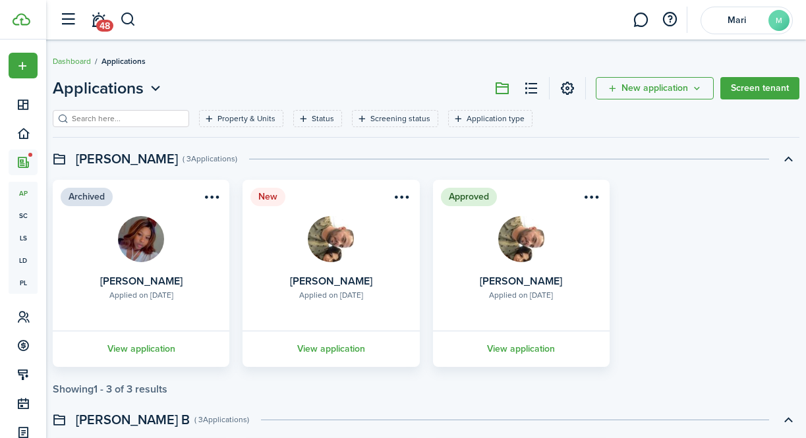
click at [252, 388] on swimlane-page-total "Showing 1 - 3 of 3 results" at bounding box center [426, 390] width 747 height 12
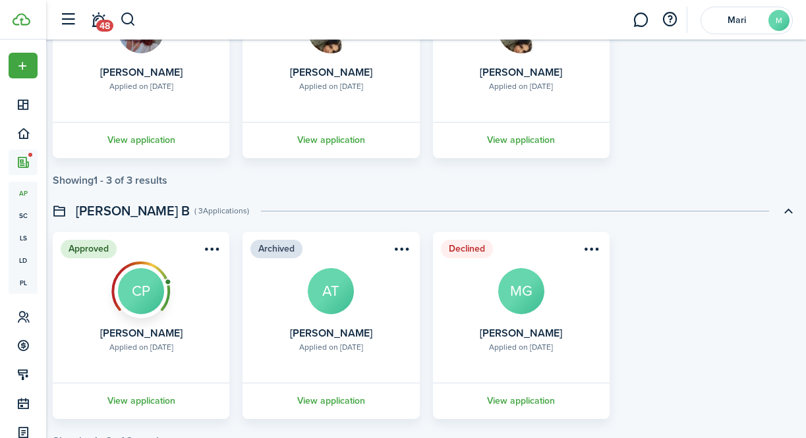
scroll to position [213, 0]
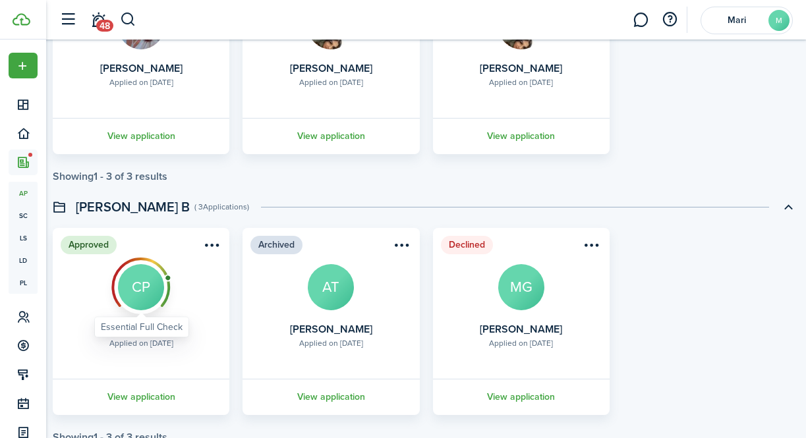
click at [135, 302] on div at bounding box center [141, 287] width 79 height 79
click at [152, 398] on link "View application" at bounding box center [141, 397] width 181 height 36
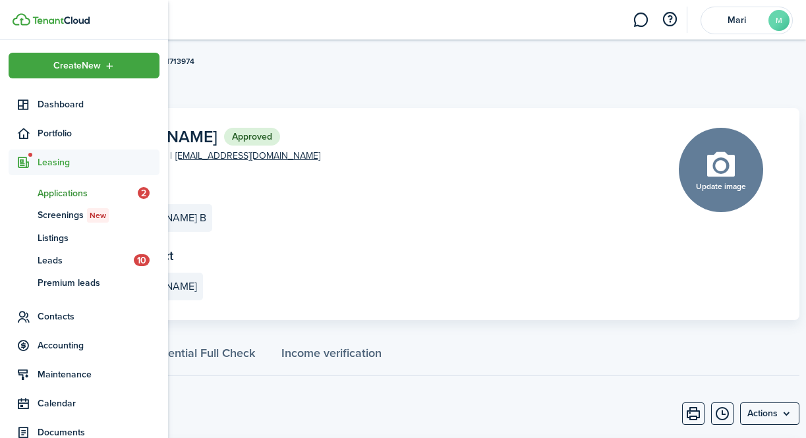
click at [53, 195] on span "Applications" at bounding box center [88, 194] width 100 height 14
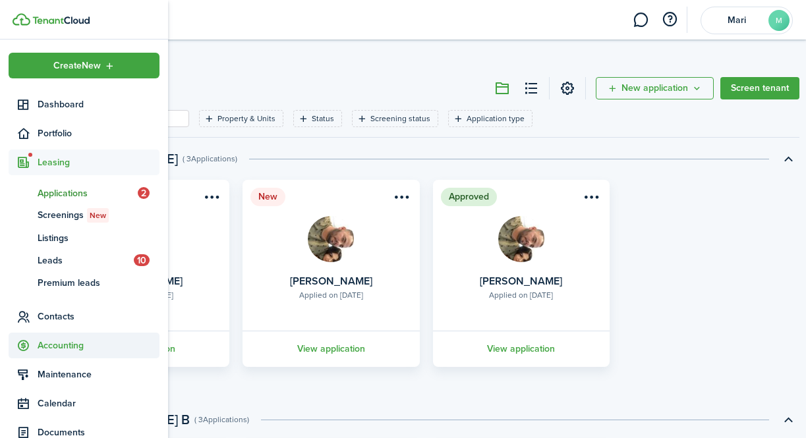
scroll to position [82, 0]
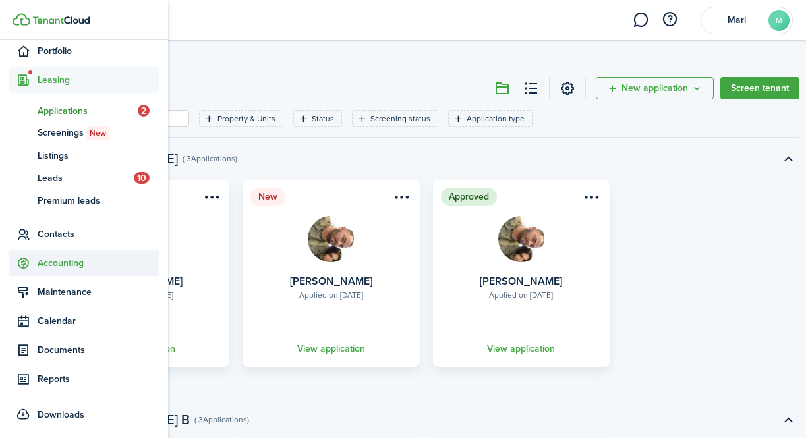
click at [56, 265] on span "Accounting" at bounding box center [99, 263] width 122 height 14
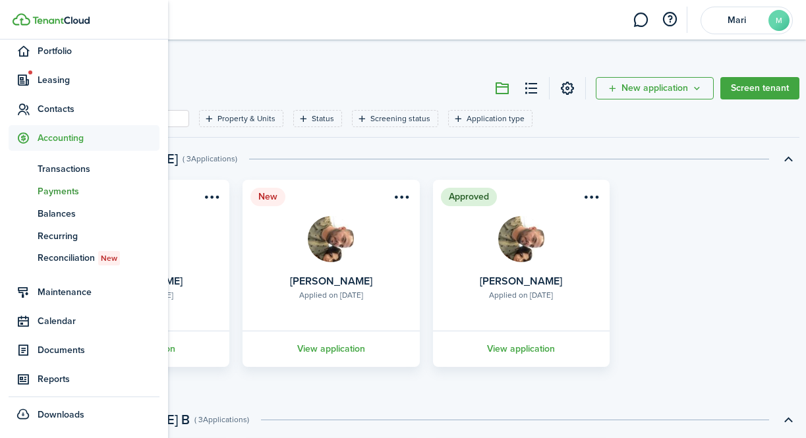
click at [70, 191] on span "Payments" at bounding box center [99, 192] width 122 height 14
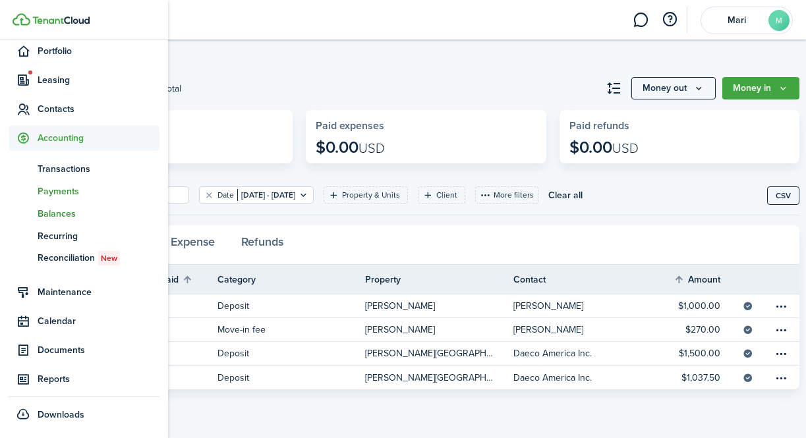
click at [72, 219] on span "Balances" at bounding box center [99, 214] width 122 height 14
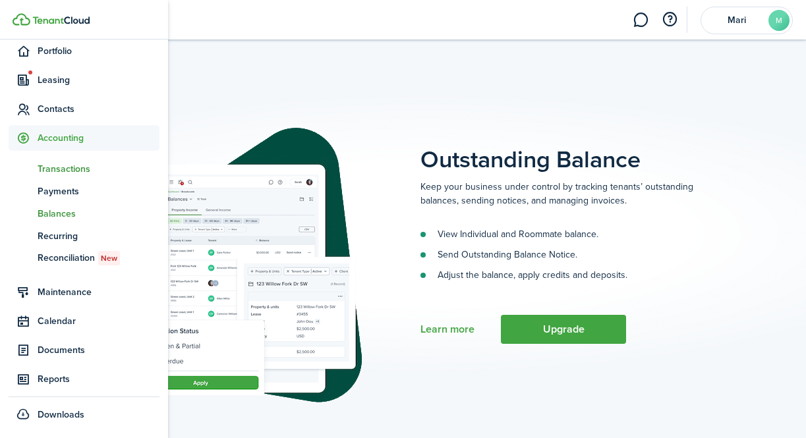
click at [72, 169] on span "Transactions" at bounding box center [99, 169] width 122 height 14
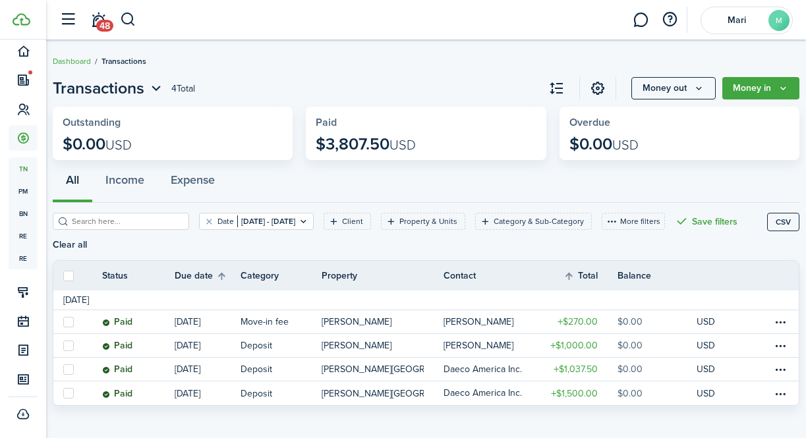
scroll to position [1, 0]
click at [766, 91] on button "Money in" at bounding box center [761, 87] width 77 height 22
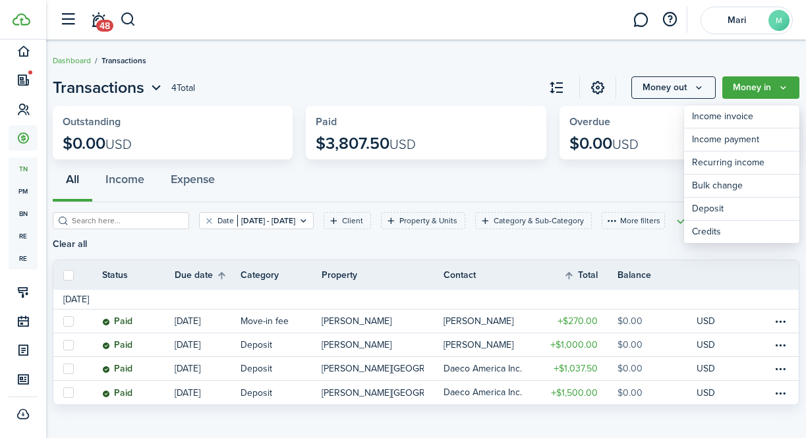
scroll to position [1, 0]
click at [156, 90] on icon "Open menu" at bounding box center [156, 87] width 17 height 16
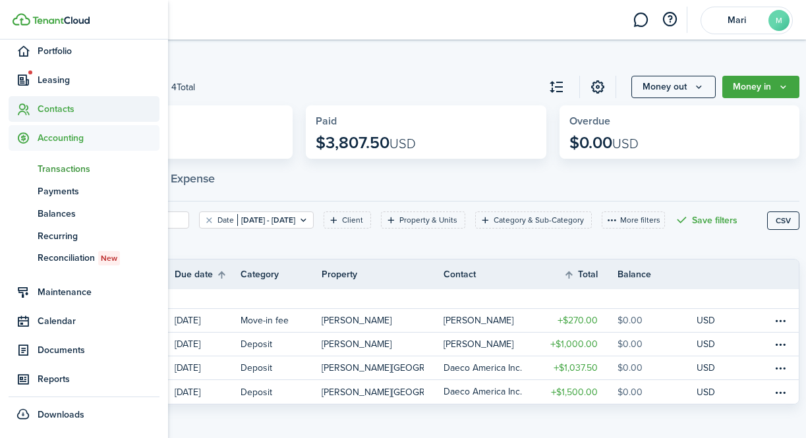
click at [44, 107] on span "Contacts" at bounding box center [99, 109] width 122 height 14
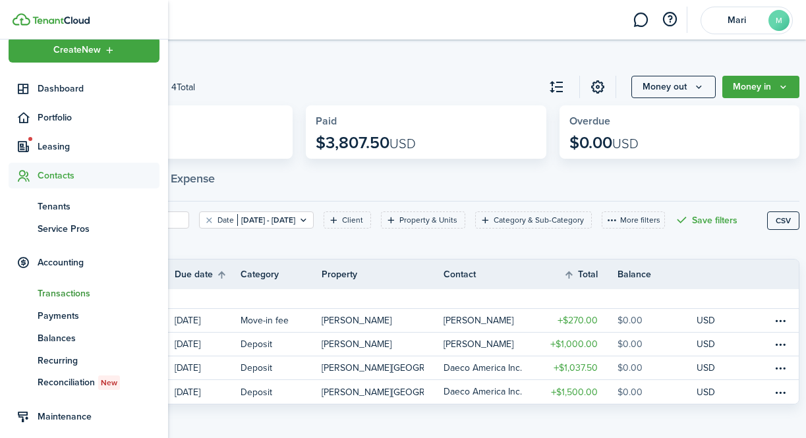
scroll to position [15, 0]
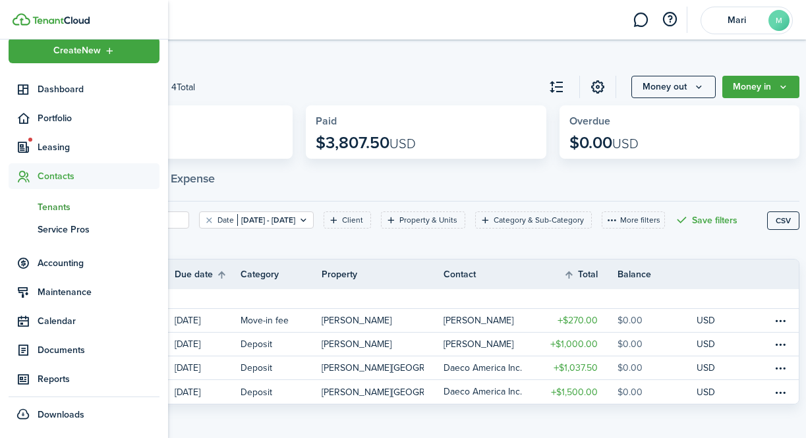
click at [65, 206] on span "Tenants" at bounding box center [99, 207] width 122 height 14
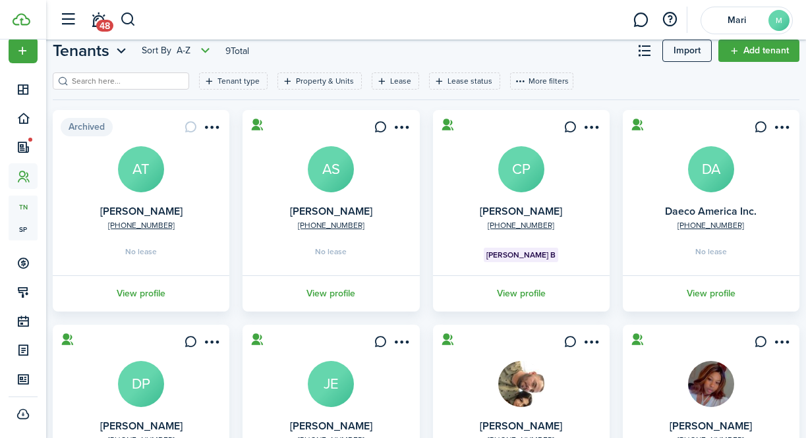
scroll to position [40, 0]
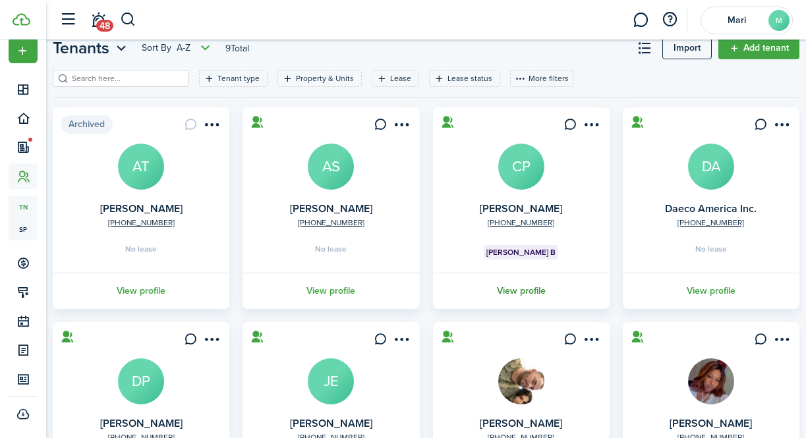
click at [538, 293] on link "View profile" at bounding box center [521, 291] width 181 height 36
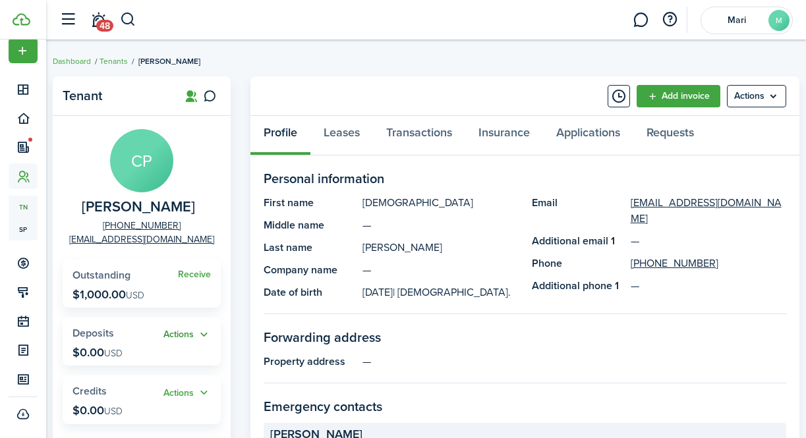
click at [193, 333] on button "Actions" at bounding box center [187, 335] width 47 height 15
click at [350, 131] on link "Leases" at bounding box center [342, 136] width 63 height 40
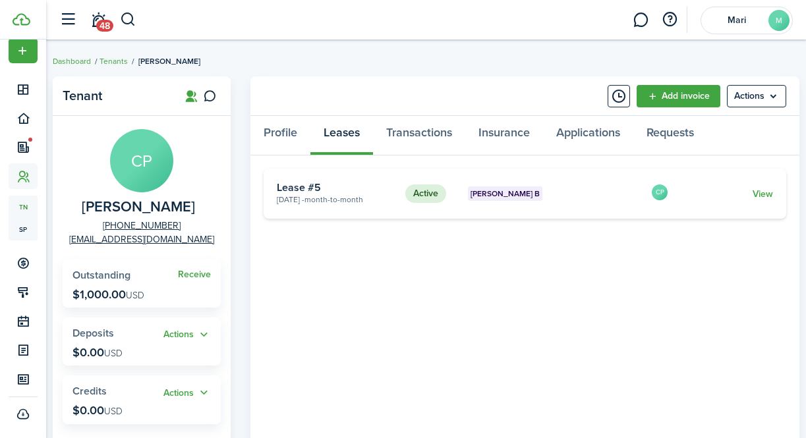
scroll to position [5, 0]
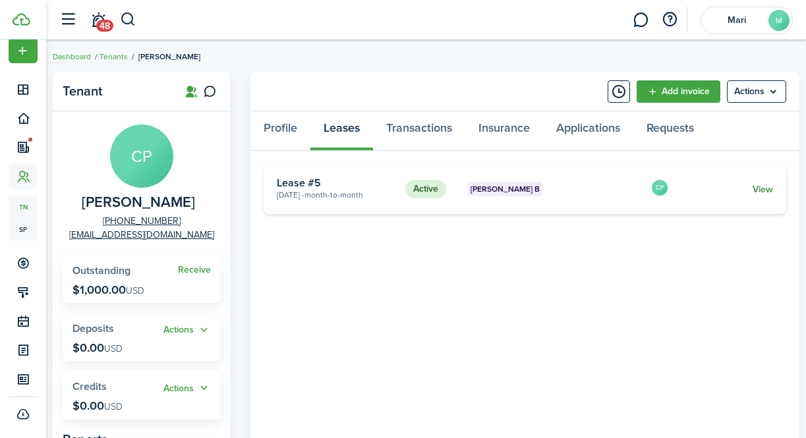
click at [764, 191] on link "View" at bounding box center [763, 190] width 20 height 14
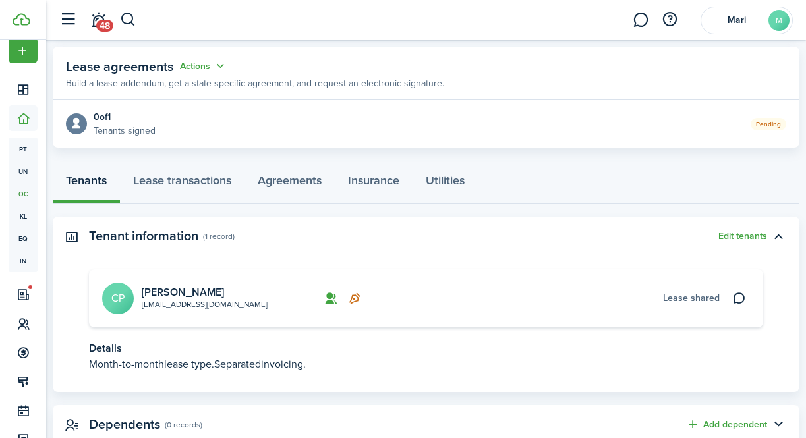
scroll to position [278, 0]
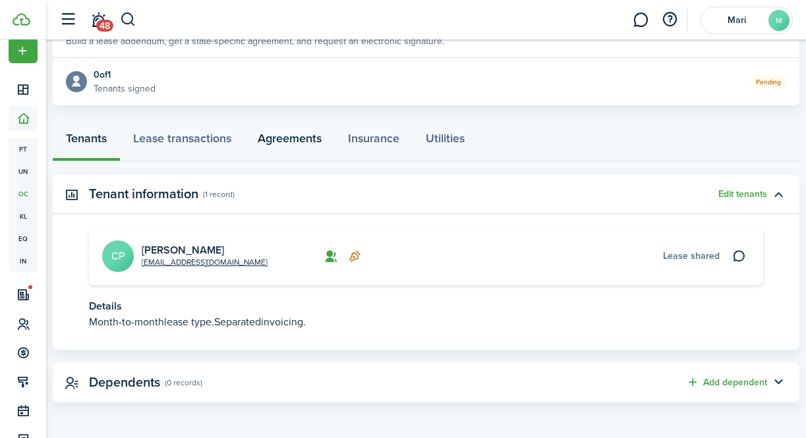
click at [297, 141] on link "Agreements" at bounding box center [290, 142] width 90 height 40
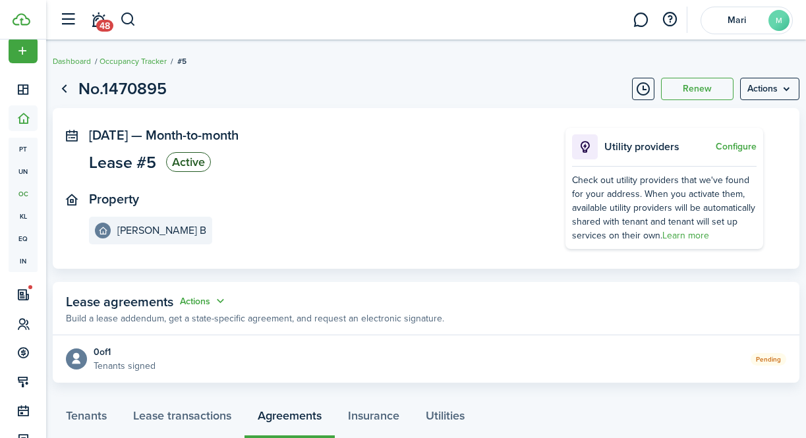
scroll to position [89, 0]
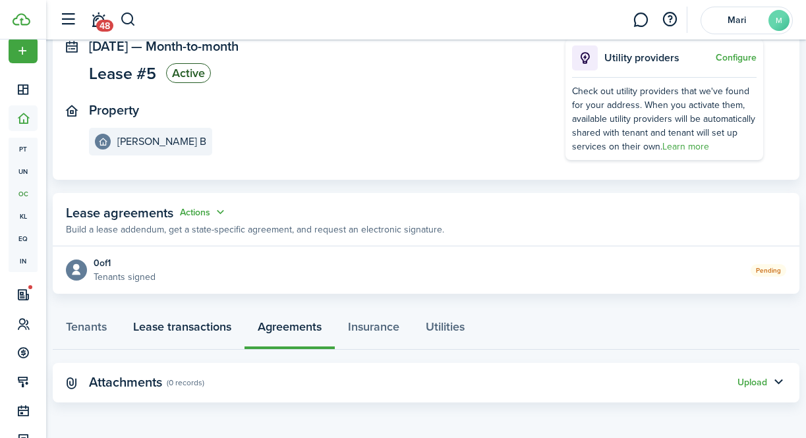
click at [175, 326] on link "Lease transactions" at bounding box center [182, 331] width 125 height 40
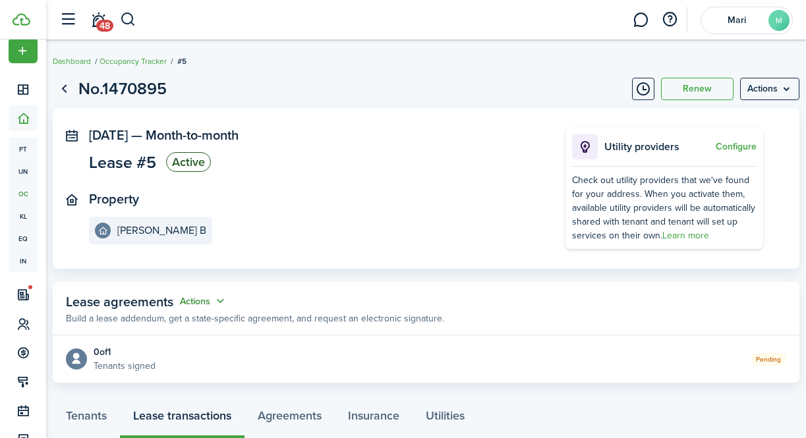
click at [219, 303] on button "Actions" at bounding box center [203, 301] width 47 height 15
click at [284, 299] on panel-main-header "Lease agreements Actions Build a lease addendum, get a state-specific agreement…" at bounding box center [426, 308] width 747 height 53
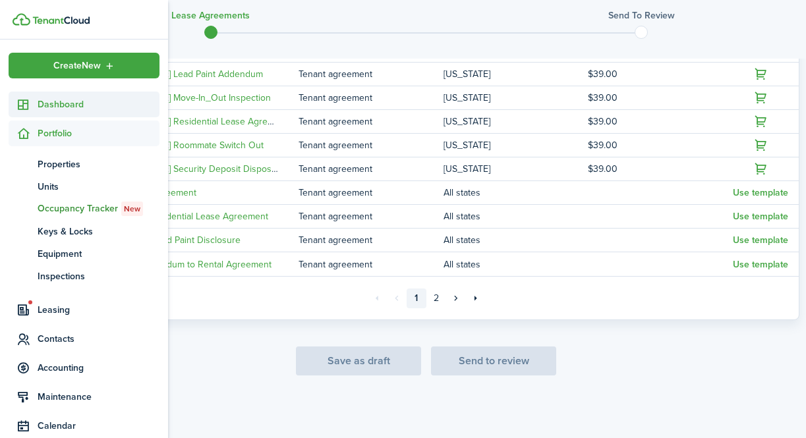
click at [43, 104] on span "Dashboard" at bounding box center [99, 105] width 122 height 14
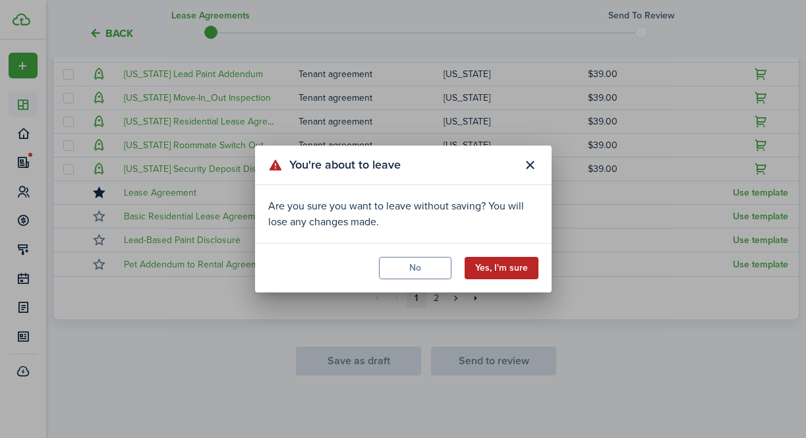
click at [505, 278] on button "Yes, I'm sure" at bounding box center [502, 268] width 74 height 22
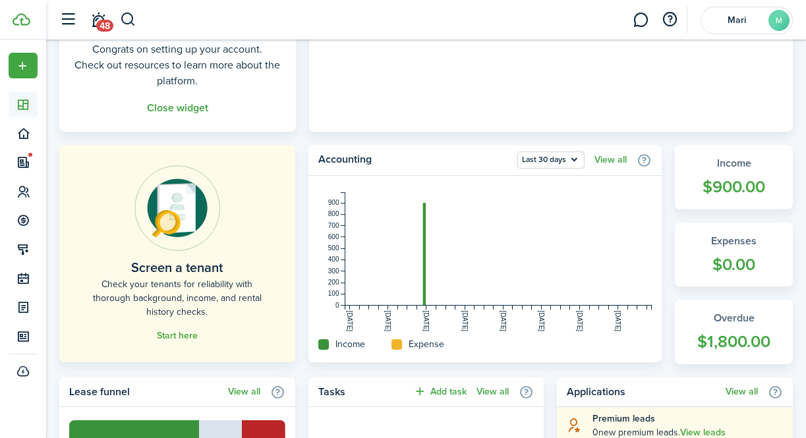
scroll to position [207, 0]
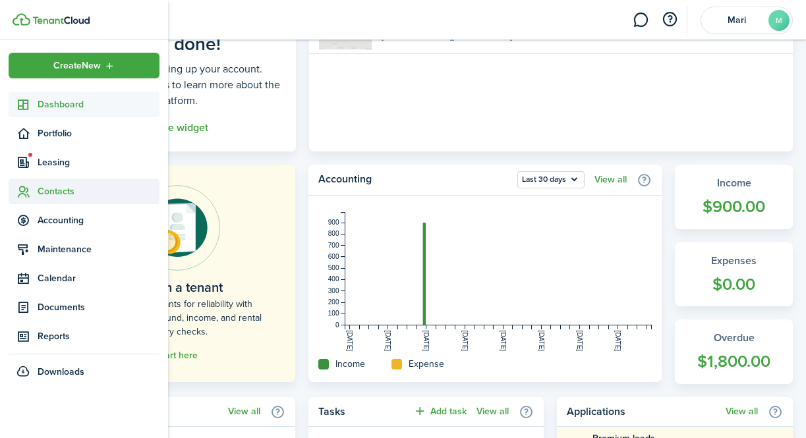
click at [57, 191] on span "Contacts" at bounding box center [99, 192] width 122 height 14
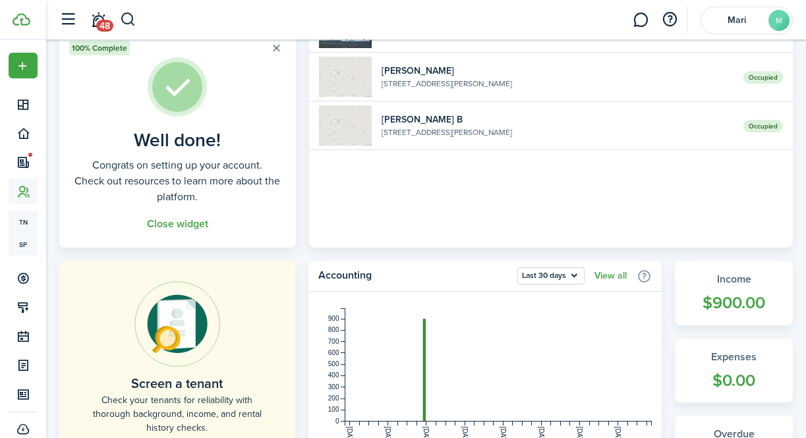
scroll to position [96, 0]
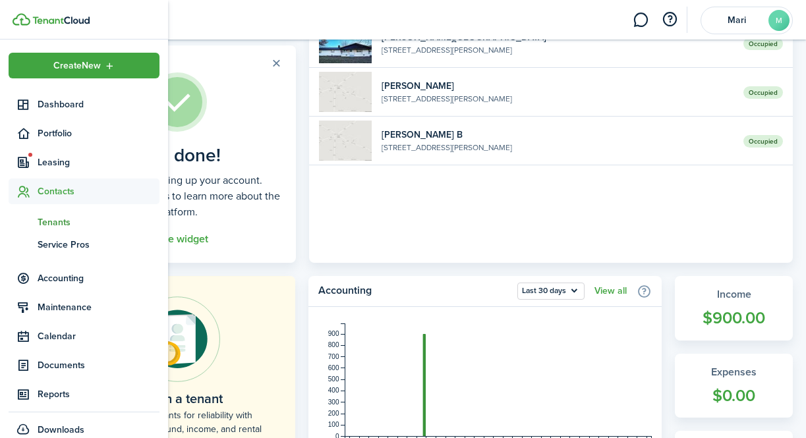
click at [61, 220] on span "Tenants" at bounding box center [99, 223] width 122 height 14
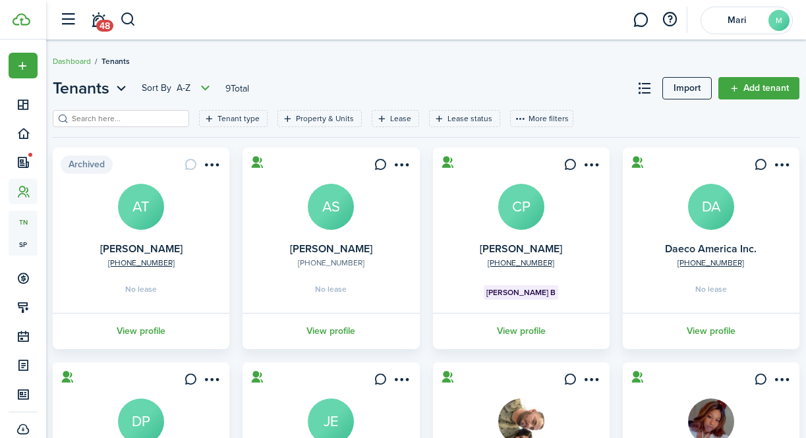
click at [345, 265] on link "[PHONE_NUMBER]" at bounding box center [331, 263] width 67 height 12
drag, startPoint x: 362, startPoint y: 262, endPoint x: 311, endPoint y: 262, distance: 50.8
click at [311, 262] on card "+1 901-403-3327 Amanda Smith AS No lease View profile" at bounding box center [331, 249] width 177 height 202
copy link "901-403-3327"
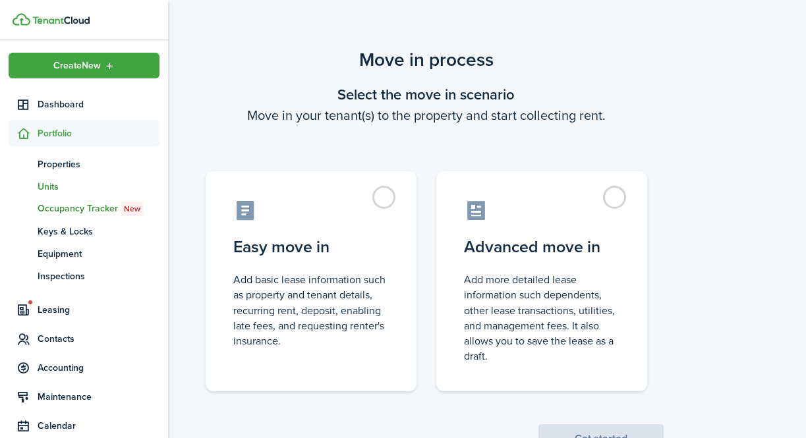
click at [66, 187] on span "Units" at bounding box center [99, 187] width 122 height 14
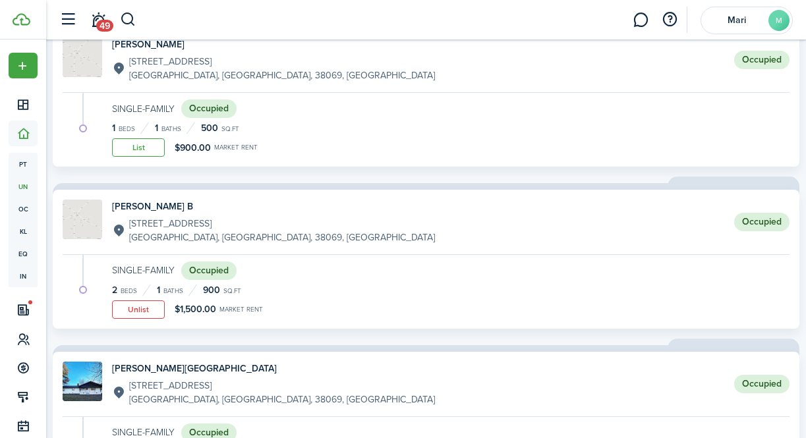
scroll to position [129, 0]
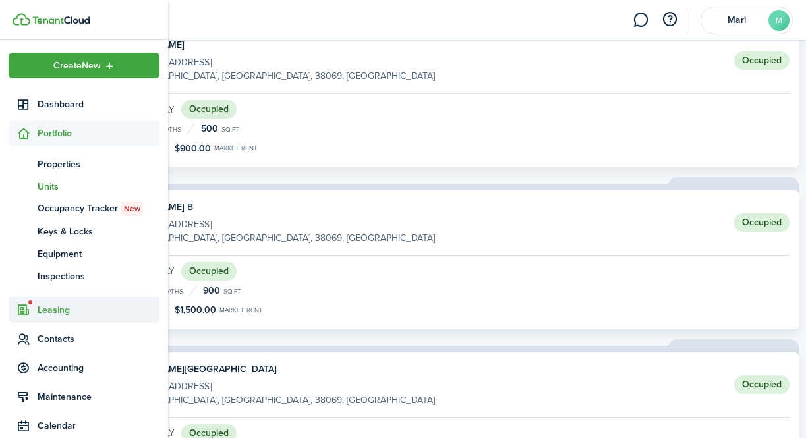
click at [59, 312] on span "Leasing" at bounding box center [99, 310] width 122 height 14
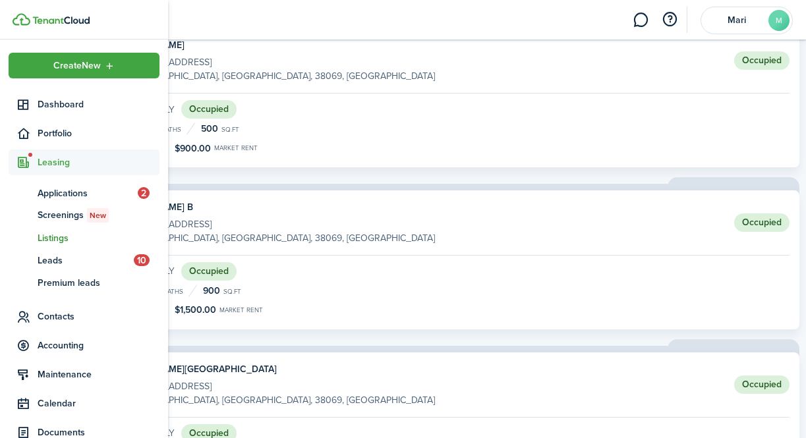
click at [65, 240] on span "Listings" at bounding box center [99, 238] width 122 height 14
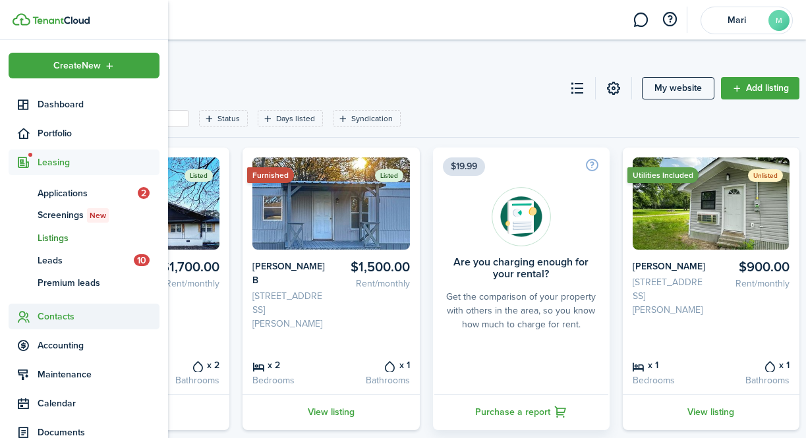
click at [57, 319] on span "Contacts" at bounding box center [99, 317] width 122 height 14
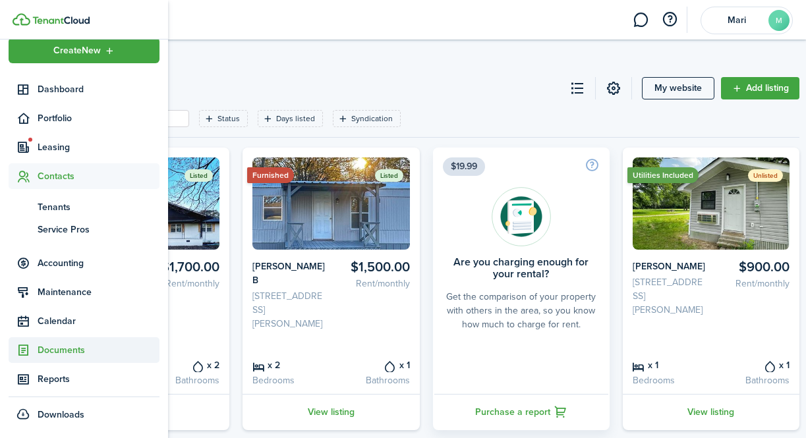
scroll to position [14, 0]
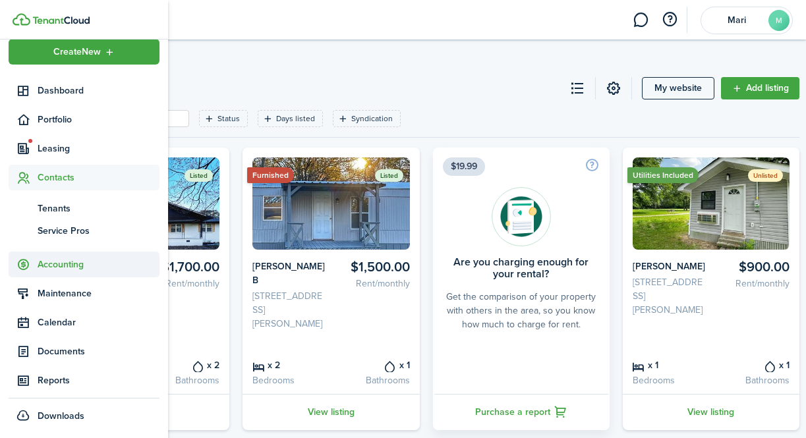
click at [85, 266] on span "Accounting" at bounding box center [99, 265] width 122 height 14
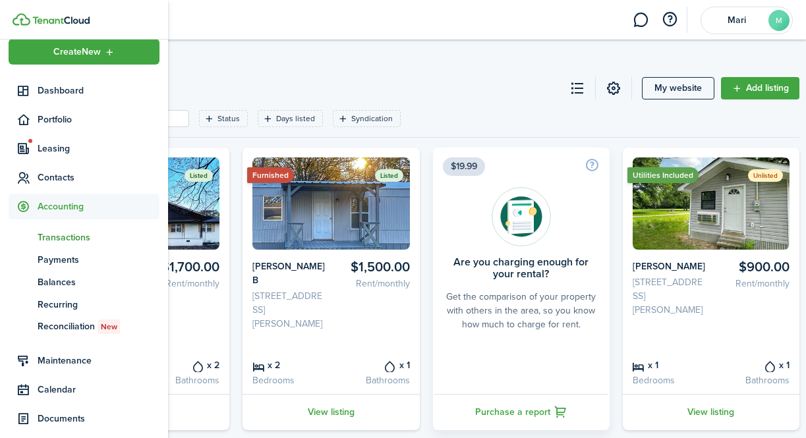
click at [66, 236] on span "Transactions" at bounding box center [99, 238] width 122 height 14
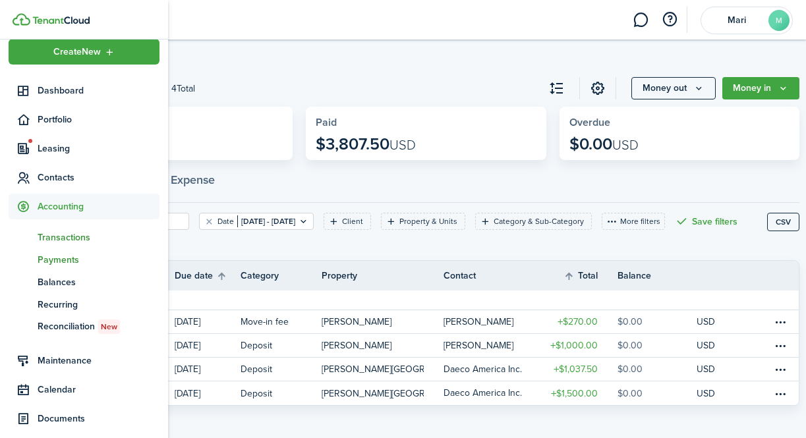
click at [66, 263] on span "Payments" at bounding box center [99, 260] width 122 height 14
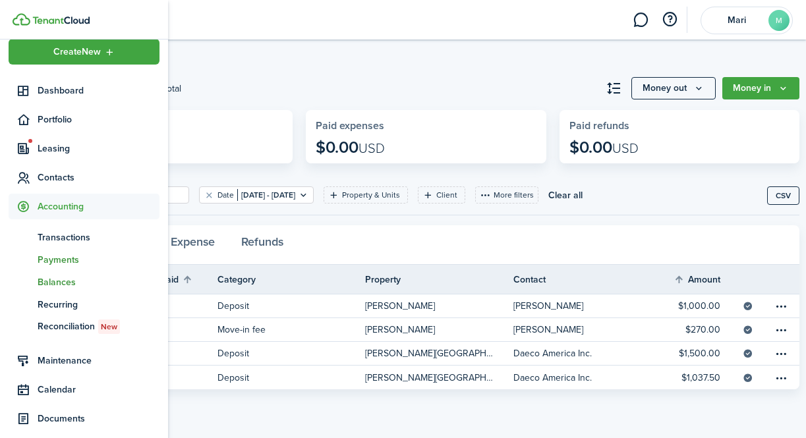
click at [67, 282] on span "Balances" at bounding box center [99, 283] width 122 height 14
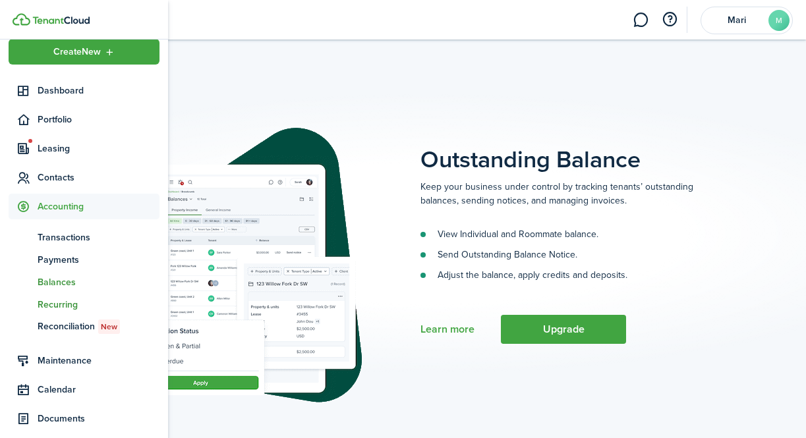
click at [71, 307] on span "Recurring" at bounding box center [99, 305] width 122 height 14
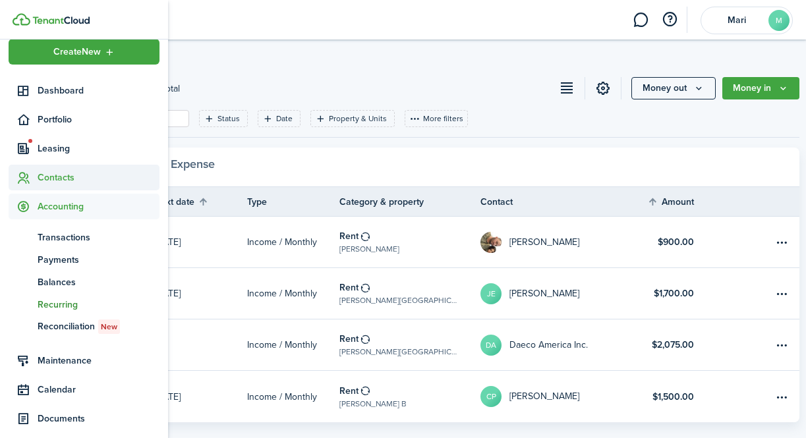
click at [58, 174] on span "Contacts" at bounding box center [99, 178] width 122 height 14
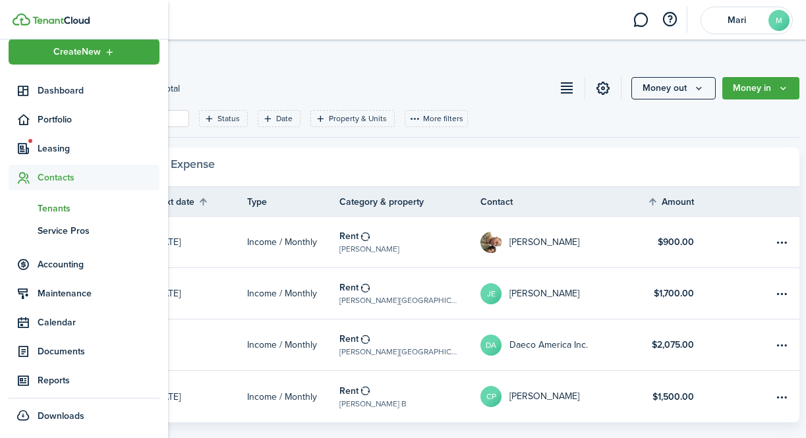
click at [59, 208] on span "Tenants" at bounding box center [99, 209] width 122 height 14
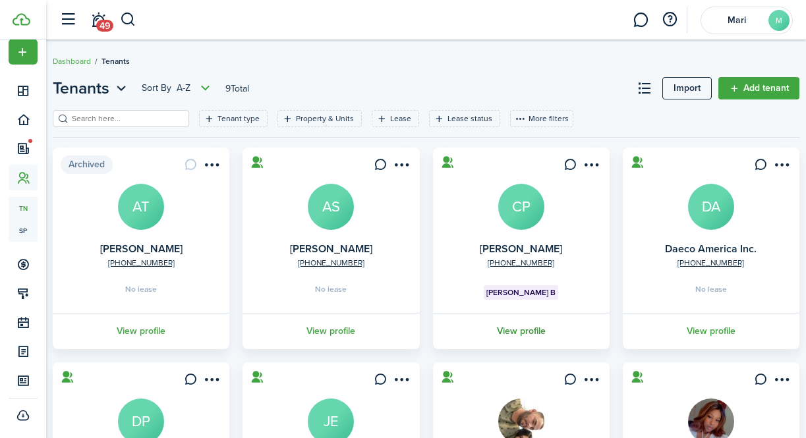
click at [529, 329] on link "View profile" at bounding box center [521, 331] width 181 height 36
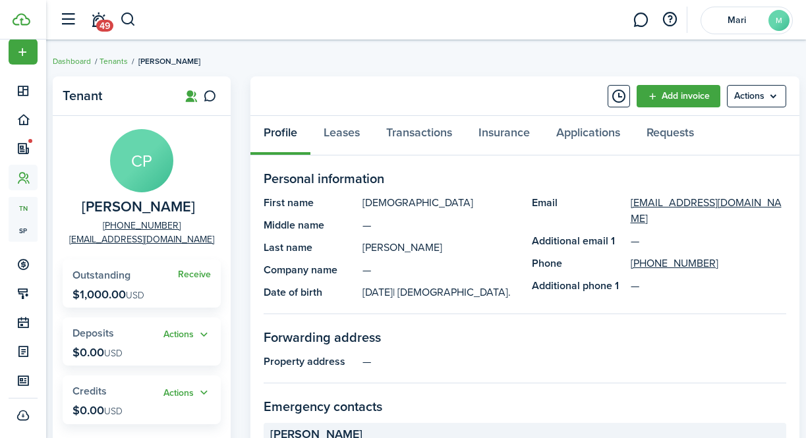
click at [127, 276] on span "Outstanding" at bounding box center [102, 275] width 58 height 15
click at [195, 282] on widget-stats "Receive Outstanding $1,000.00 USD" at bounding box center [142, 284] width 158 height 48
click at [198, 274] on link "Receive" at bounding box center [194, 275] width 33 height 11
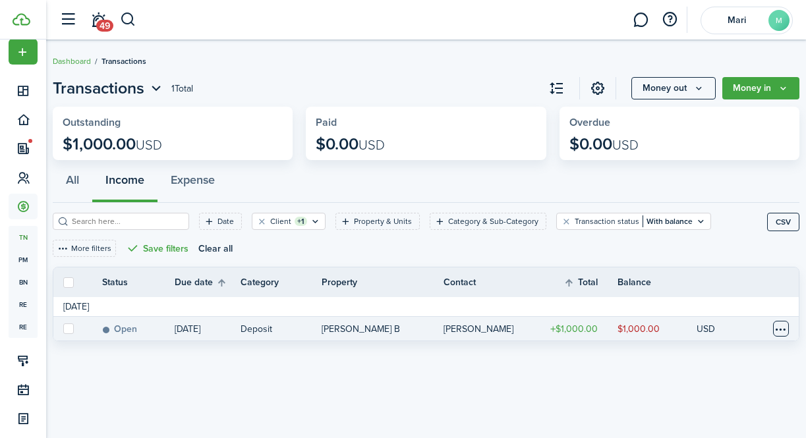
click at [777, 331] on table-menu-btn-icon at bounding box center [781, 329] width 16 height 16
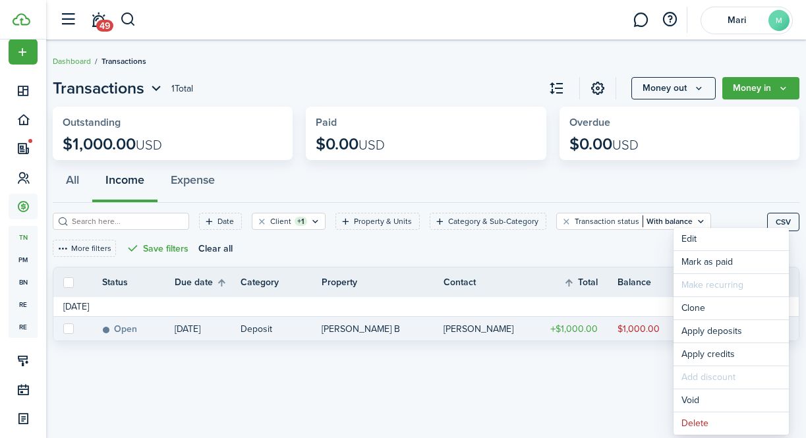
click at [367, 247] on div "Date Client +1 Property & Units Category & Sub-Category Transaction status With…" at bounding box center [410, 240] width 715 height 54
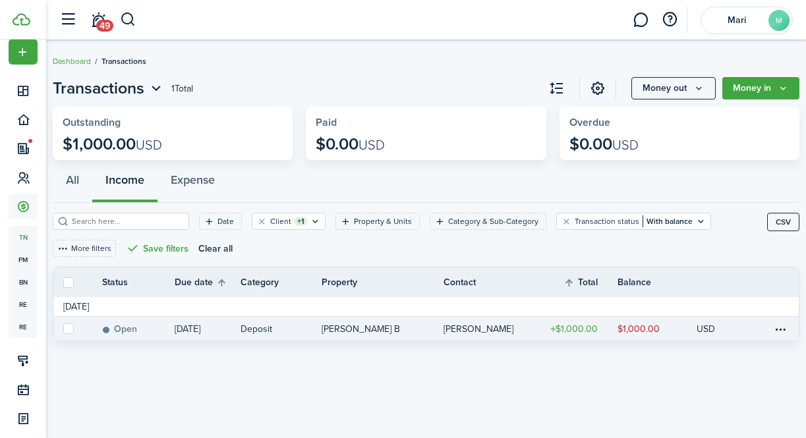
click at [373, 330] on link "[PERSON_NAME] B" at bounding box center [383, 329] width 122 height 24
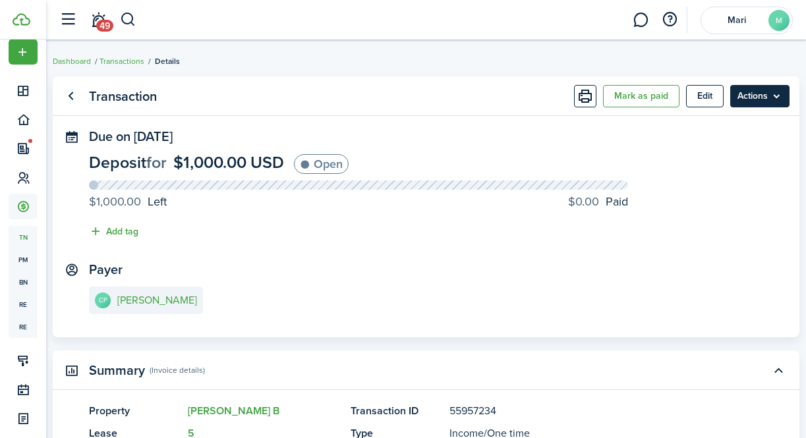
click at [770, 94] on menu-btn "Actions" at bounding box center [760, 96] width 59 height 22
click at [779, 99] on menu-btn "Actions" at bounding box center [760, 96] width 59 height 22
click at [599, 160] on panel-main-content "Deposit for $1,000.00 USD Open $1,000.00 Left $0.00 Paid Add tag" at bounding box center [426, 200] width 675 height 92
click at [69, 100] on link "Go back" at bounding box center [70, 96] width 22 height 22
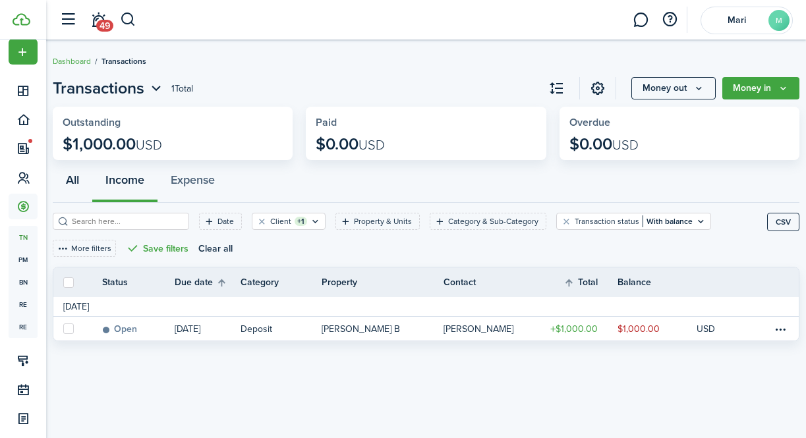
click at [76, 182] on button "All" at bounding box center [73, 184] width 40 height 40
click at [201, 177] on button "Expense" at bounding box center [193, 184] width 71 height 40
